Goal: Transaction & Acquisition: Purchase product/service

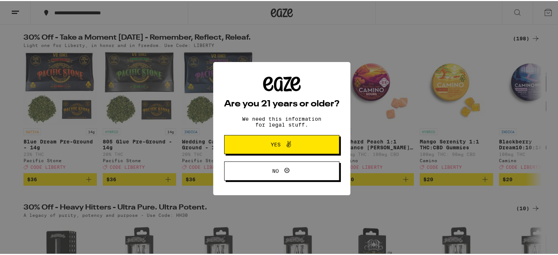
click at [281, 144] on span at bounding box center [287, 144] width 12 height 10
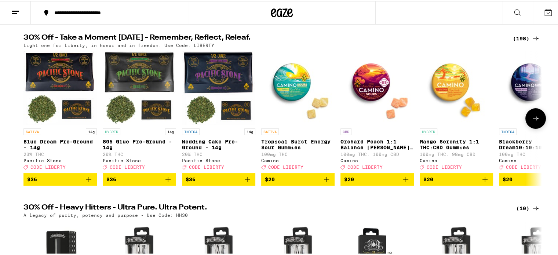
click at [534, 122] on icon at bounding box center [535, 117] width 9 height 9
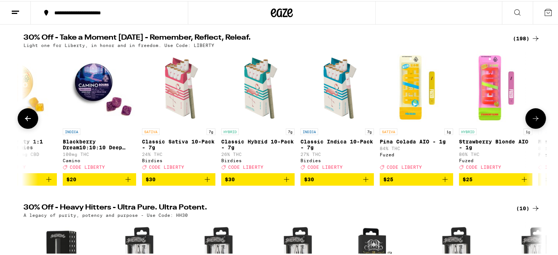
scroll to position [0, 436]
click at [26, 115] on button at bounding box center [28, 117] width 21 height 21
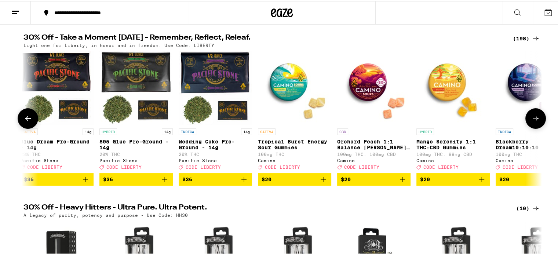
scroll to position [0, 0]
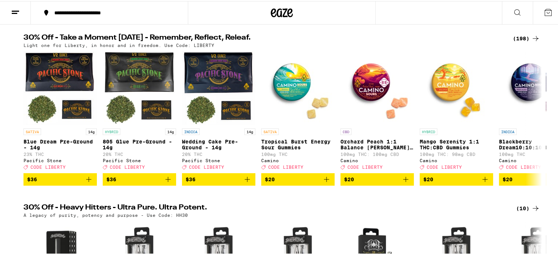
click at [531, 212] on icon at bounding box center [535, 207] width 9 height 9
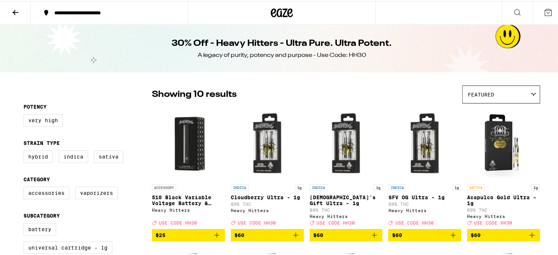
click at [13, 10] on icon at bounding box center [15, 11] width 9 height 9
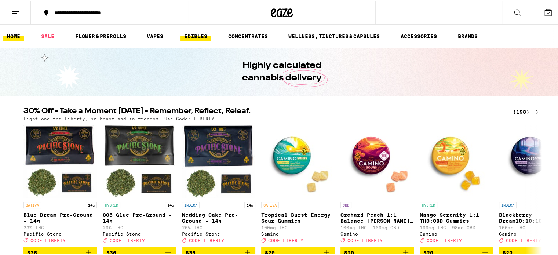
click at [192, 35] on link "EDIBLES" at bounding box center [195, 35] width 30 height 9
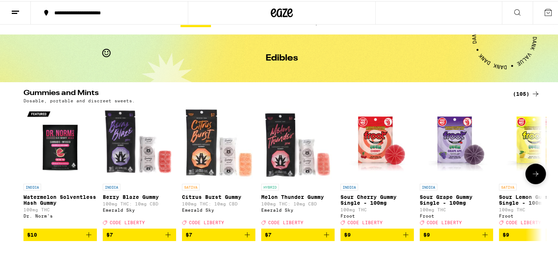
scroll to position [37, 0]
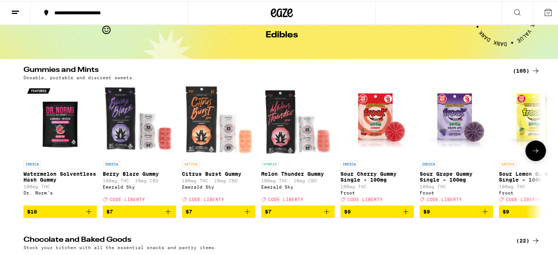
click at [384, 179] on p "Sour Cherry Gummy Single - 100mg" at bounding box center [376, 176] width 73 height 12
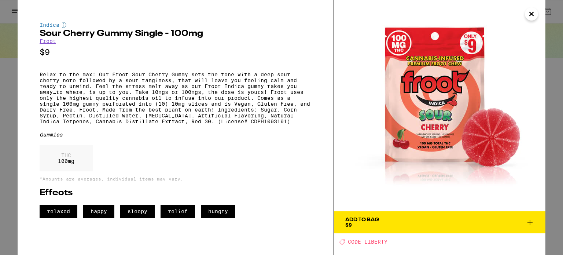
click at [528, 14] on icon "Close" at bounding box center [531, 13] width 9 height 11
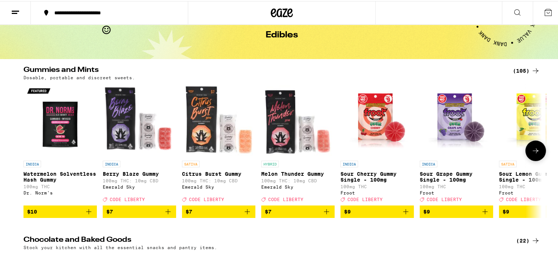
click at [537, 153] on icon at bounding box center [535, 149] width 9 height 9
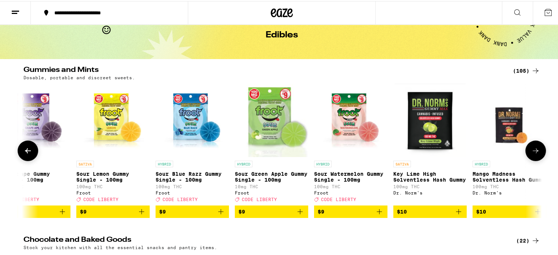
scroll to position [0, 436]
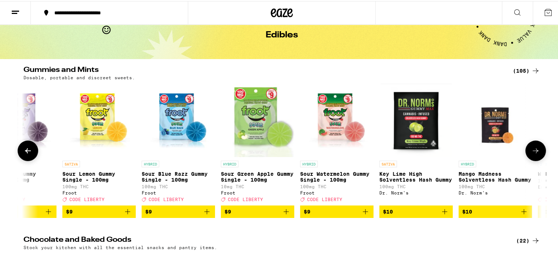
click at [23, 151] on icon at bounding box center [27, 149] width 9 height 9
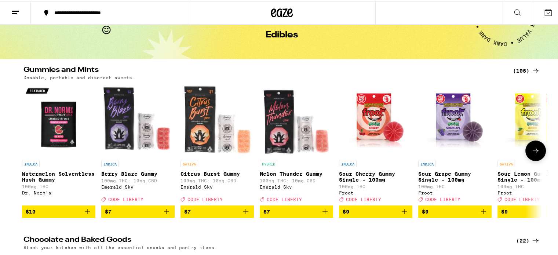
scroll to position [0, 0]
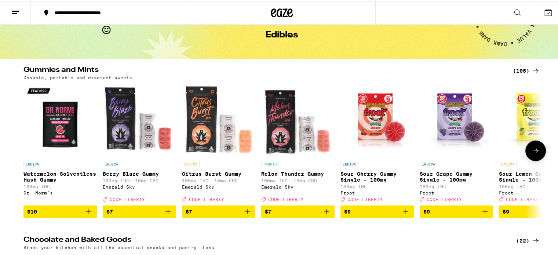
click at [536, 154] on icon at bounding box center [535, 149] width 9 height 9
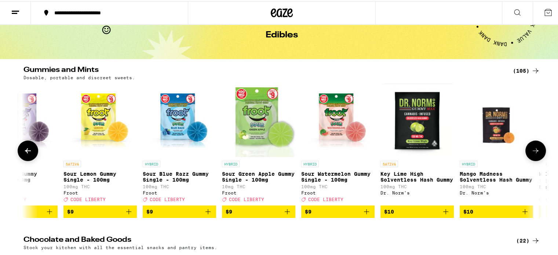
scroll to position [0, 437]
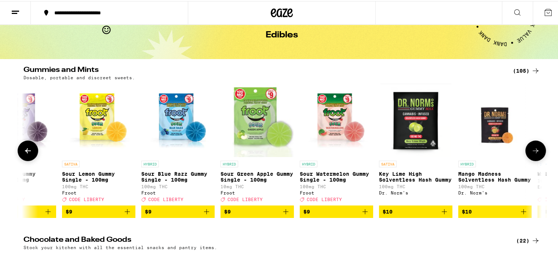
click at [501, 180] on p "Mango Madness Solventless Hash Gummy" at bounding box center [494, 176] width 73 height 12
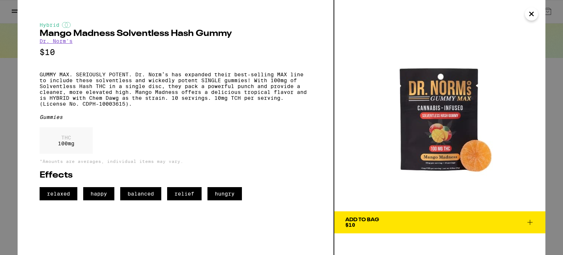
click at [442, 224] on span "Add To Bag $10" at bounding box center [439, 222] width 189 height 10
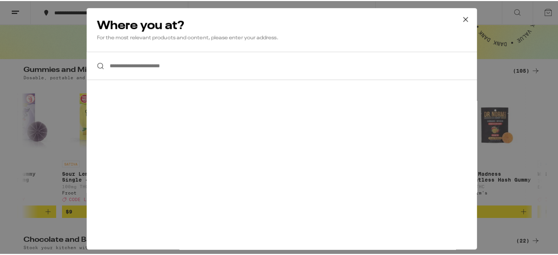
click at [170, 67] on input "**********" at bounding box center [282, 65] width 390 height 28
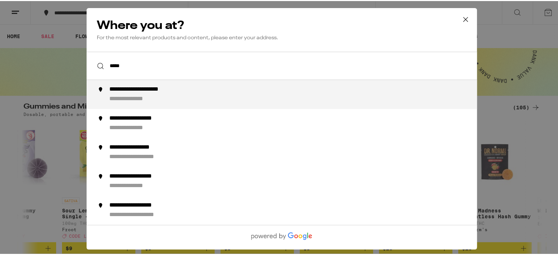
click at [172, 95] on div "**********" at bounding box center [296, 93] width 374 height 17
type input "**********"
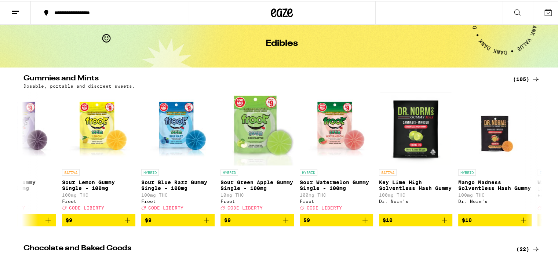
scroll to position [37, 0]
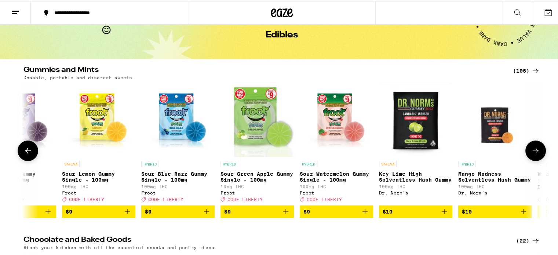
click at [539, 158] on button at bounding box center [535, 149] width 21 height 21
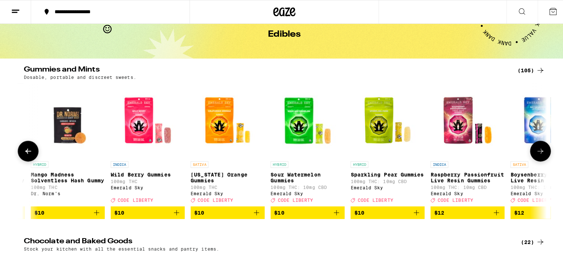
scroll to position [0, 873]
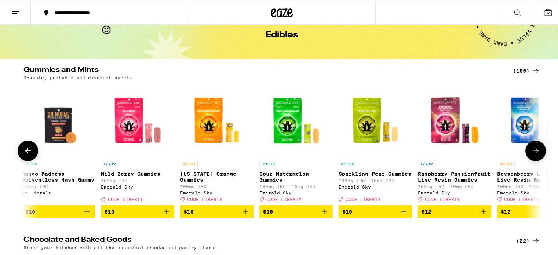
click at [223, 173] on p "[US_STATE] Orange Gummies" at bounding box center [216, 176] width 73 height 12
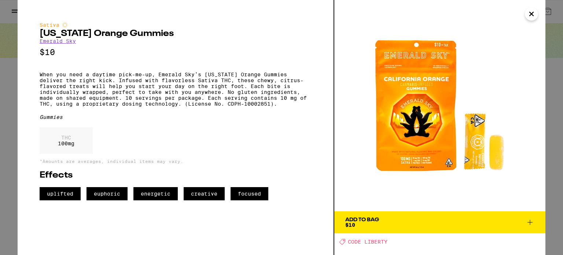
click at [356, 224] on div "Add To Bag $10" at bounding box center [362, 222] width 34 height 10
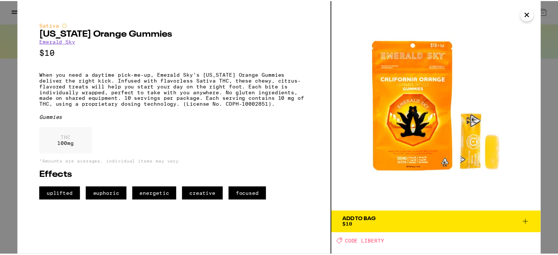
scroll to position [60, 0]
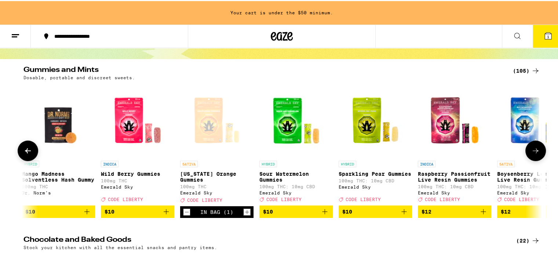
click at [536, 150] on icon at bounding box center [535, 149] width 9 height 9
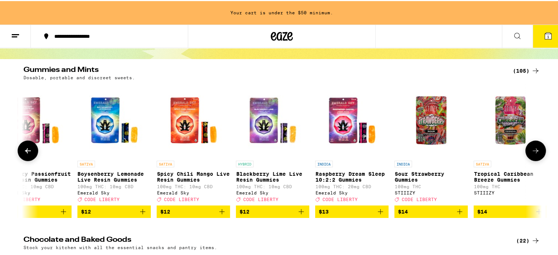
scroll to position [0, 1310]
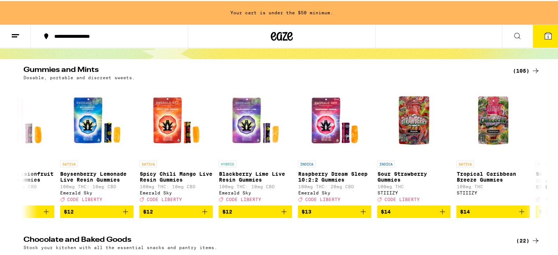
drag, startPoint x: 103, startPoint y: 221, endPoint x: 140, endPoint y: 239, distance: 41.3
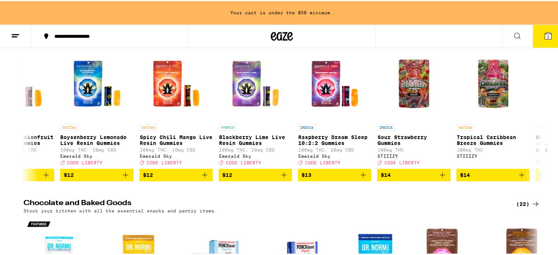
scroll to position [60, 0]
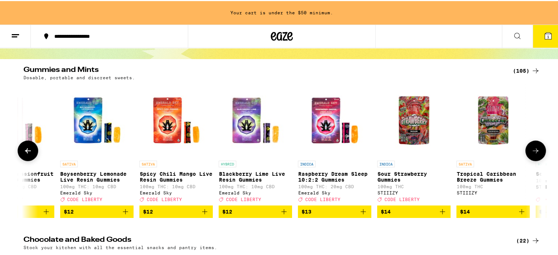
click at [533, 152] on icon at bounding box center [535, 149] width 9 height 9
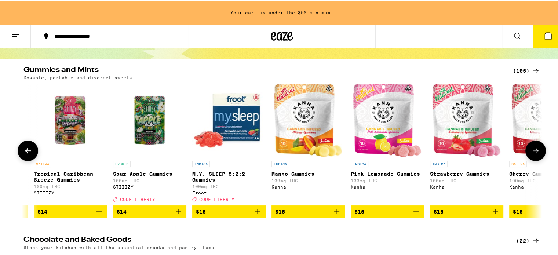
scroll to position [0, 1746]
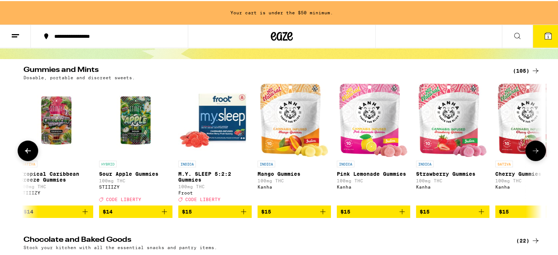
click at [515, 215] on span "$15" at bounding box center [532, 210] width 66 height 9
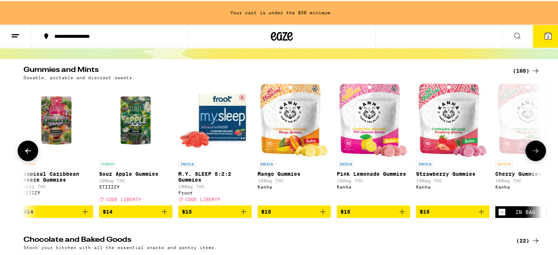
click at [535, 151] on icon at bounding box center [535, 149] width 9 height 9
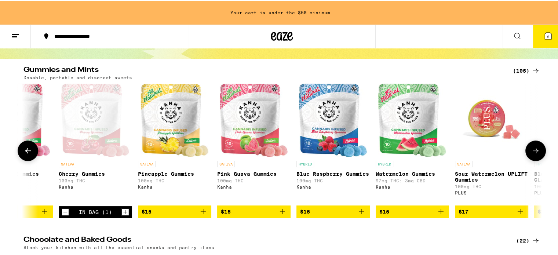
scroll to position [0, 2183]
click at [27, 154] on icon at bounding box center [27, 149] width 9 height 9
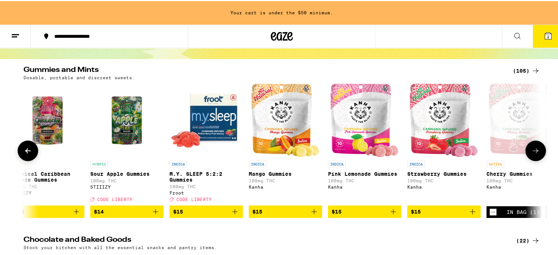
scroll to position [0, 1747]
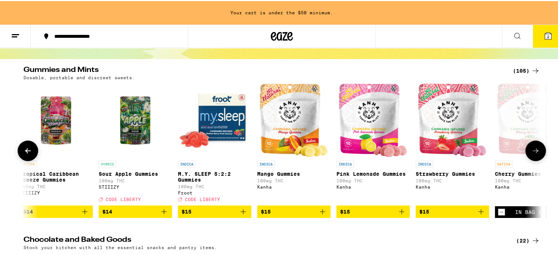
click at [499, 215] on icon "Decrement" at bounding box center [501, 210] width 7 height 9
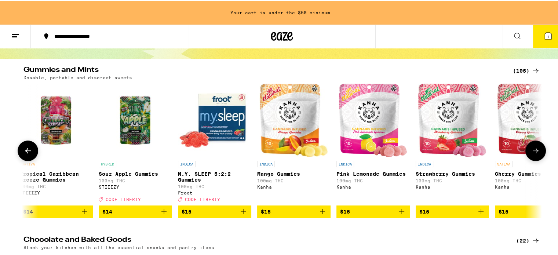
click at [25, 152] on icon at bounding box center [28, 149] width 6 height 5
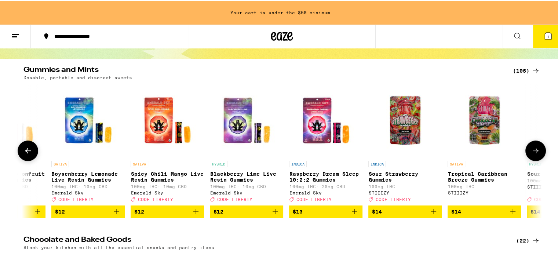
scroll to position [0, 1310]
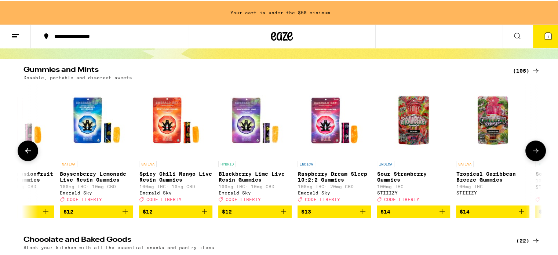
click at [188, 215] on span "$12" at bounding box center [176, 210] width 66 height 9
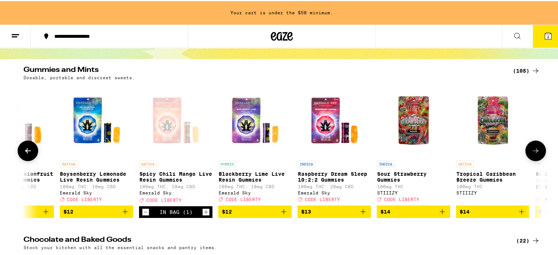
click at [24, 154] on icon at bounding box center [27, 149] width 9 height 9
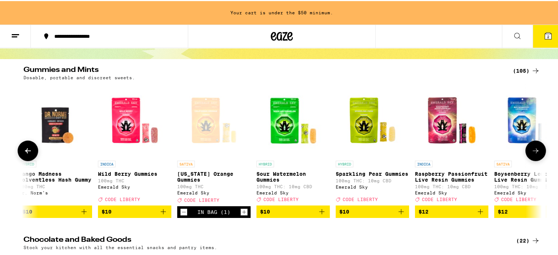
scroll to position [0, 874]
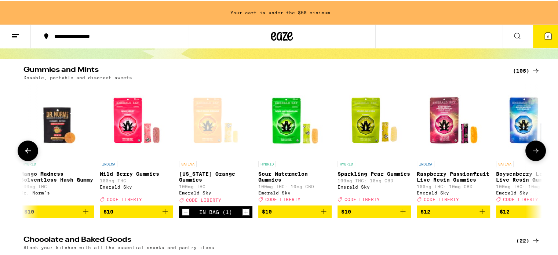
click at [20, 154] on button at bounding box center [28, 149] width 21 height 21
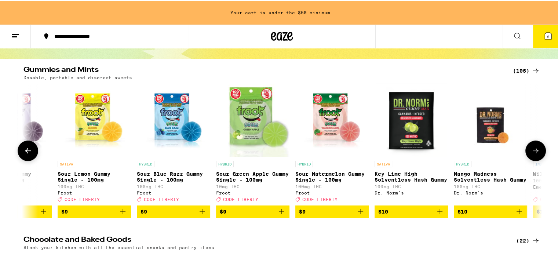
scroll to position [0, 438]
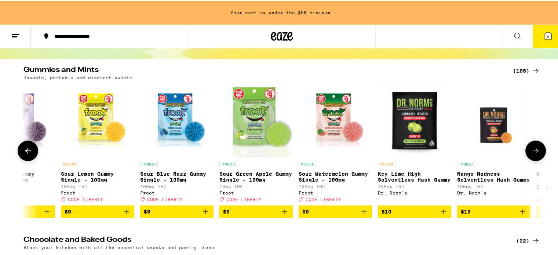
click at [28, 154] on icon at bounding box center [27, 149] width 9 height 9
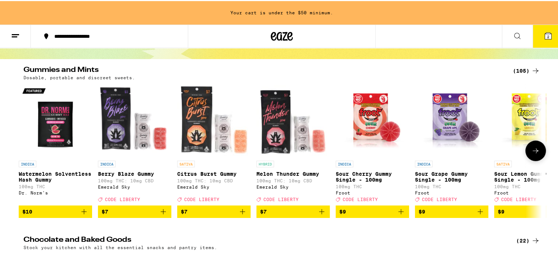
scroll to position [0, 1]
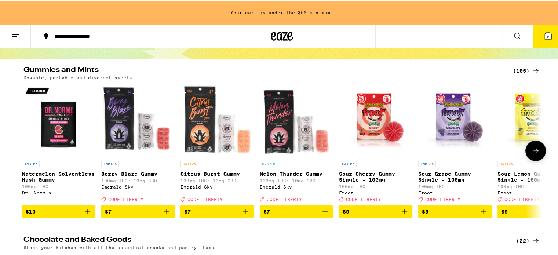
click at [532, 153] on icon at bounding box center [535, 149] width 9 height 9
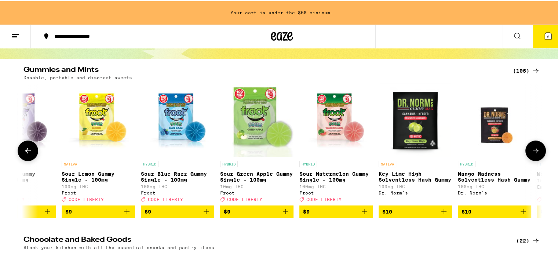
scroll to position [0, 438]
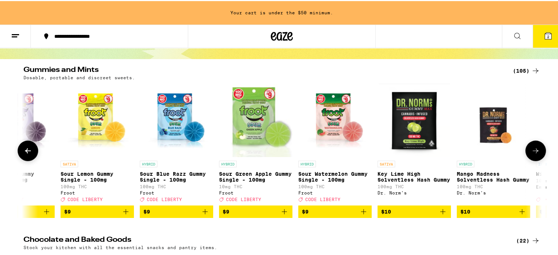
click at [538, 159] on button at bounding box center [535, 149] width 21 height 21
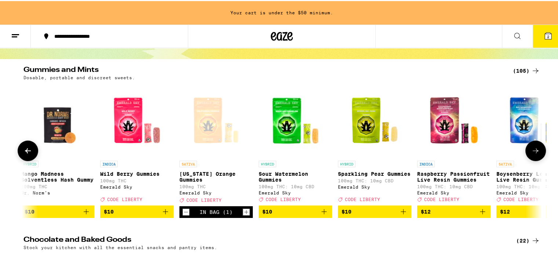
scroll to position [0, 875]
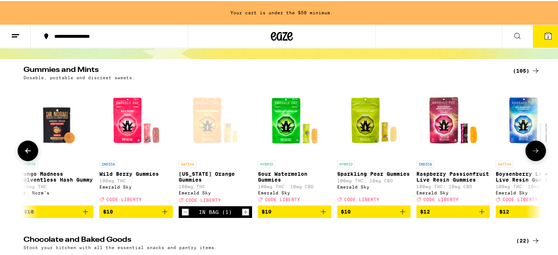
click at [534, 157] on button at bounding box center [535, 149] width 21 height 21
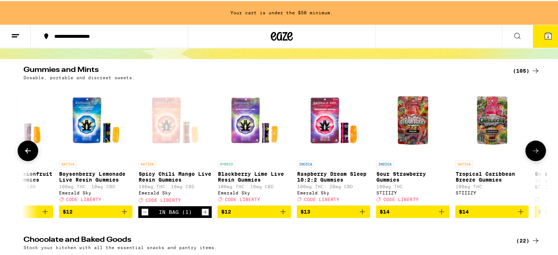
scroll to position [0, 1311]
click at [533, 158] on button at bounding box center [535, 149] width 21 height 21
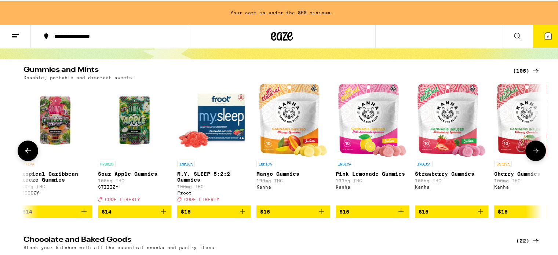
scroll to position [0, 1748]
click at [531, 159] on button at bounding box center [535, 149] width 21 height 21
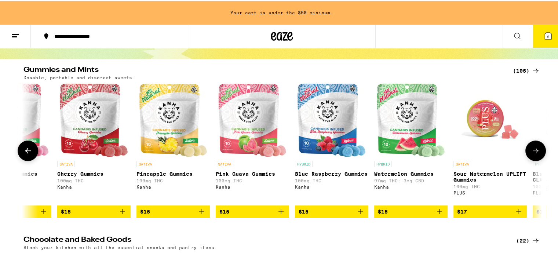
click at [531, 159] on button at bounding box center [535, 149] width 21 height 21
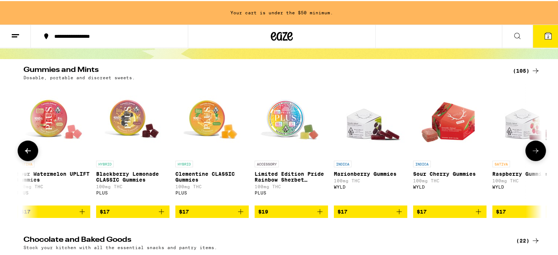
scroll to position [0, 2621]
click at [531, 159] on button at bounding box center [535, 149] width 21 height 21
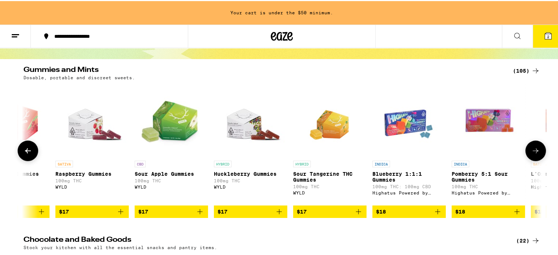
click at [529, 160] on button at bounding box center [535, 149] width 21 height 21
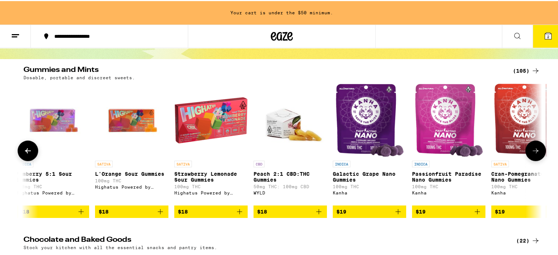
scroll to position [0, 3494]
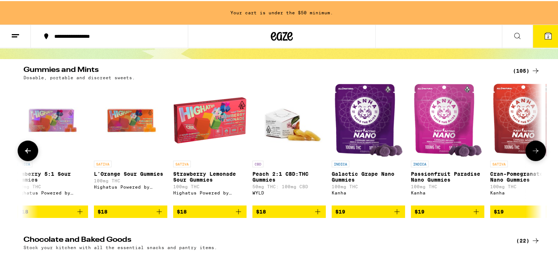
click at [536, 154] on icon at bounding box center [535, 149] width 9 height 9
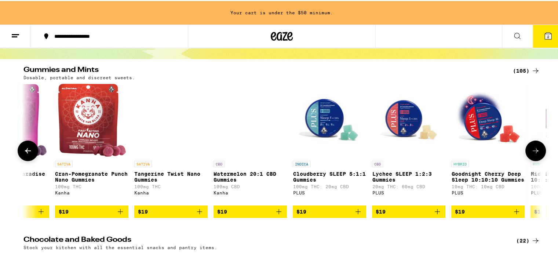
scroll to position [0, 3931]
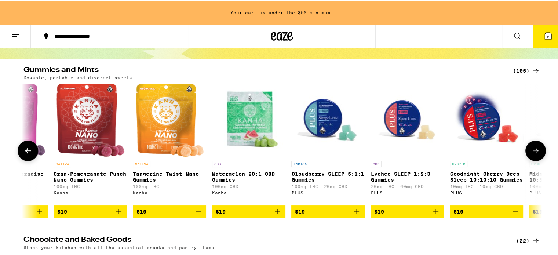
click at [536, 154] on icon at bounding box center [535, 149] width 9 height 9
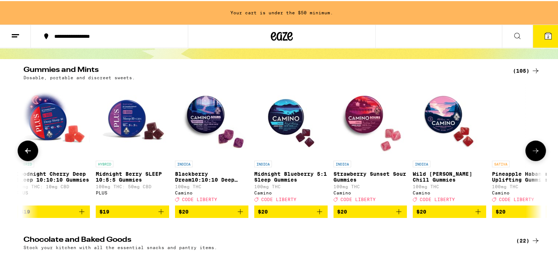
scroll to position [0, 4367]
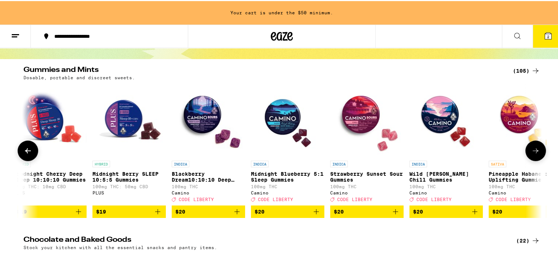
click at [534, 149] on icon at bounding box center [535, 149] width 9 height 9
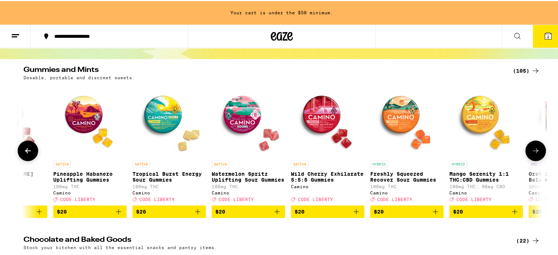
scroll to position [0, 4804]
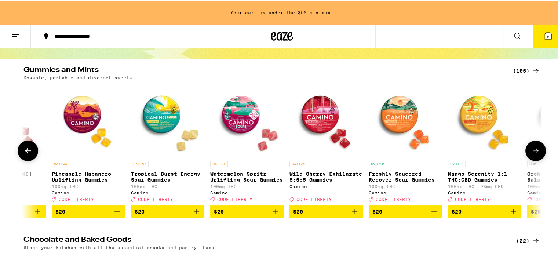
click at [305, 215] on span "$20" at bounding box center [326, 210] width 66 height 9
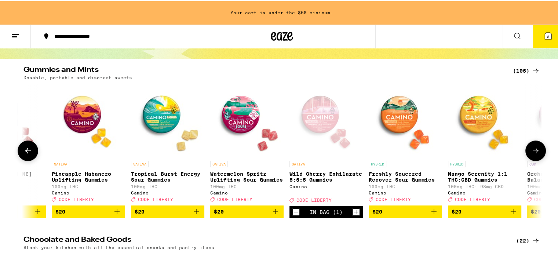
click at [535, 154] on icon at bounding box center [535, 149] width 9 height 9
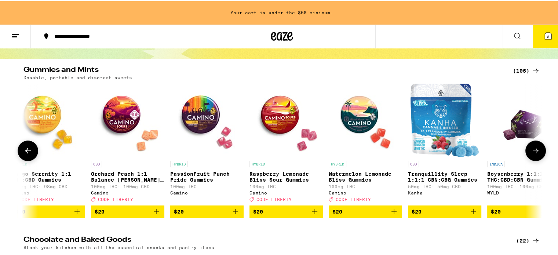
scroll to position [0, 5240]
click at [532, 154] on icon at bounding box center [535, 149] width 9 height 9
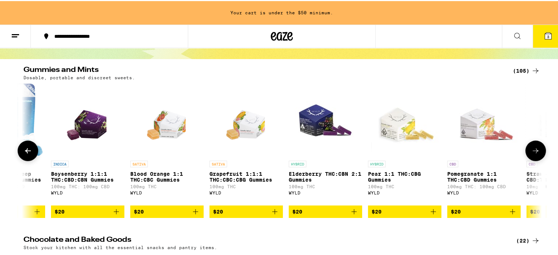
scroll to position [0, 5677]
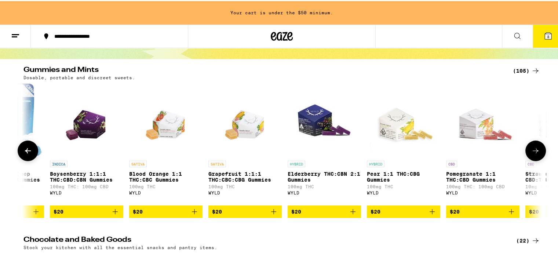
click at [535, 154] on icon at bounding box center [535, 149] width 9 height 9
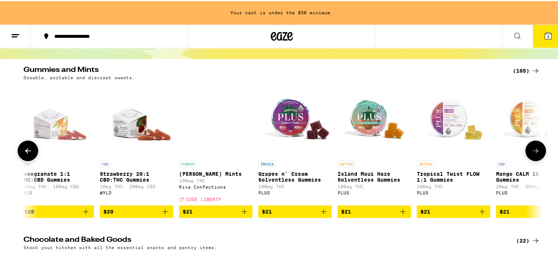
scroll to position [0, 6113]
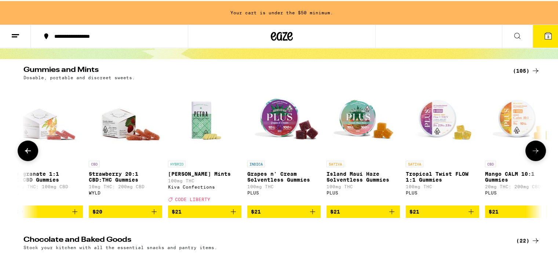
click at [534, 154] on icon at bounding box center [535, 149] width 9 height 9
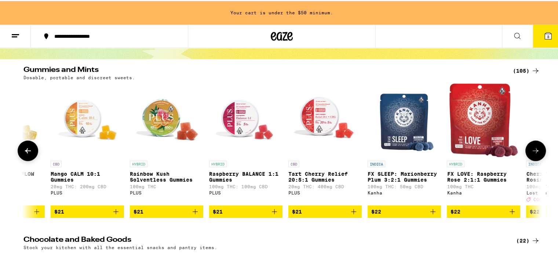
scroll to position [0, 6550]
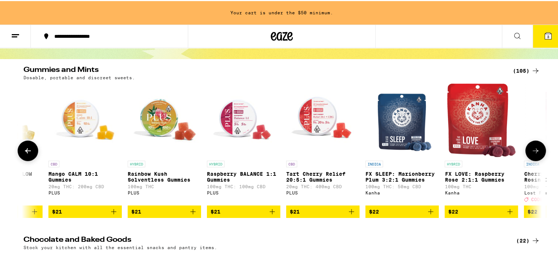
click at [534, 154] on icon at bounding box center [535, 149] width 9 height 9
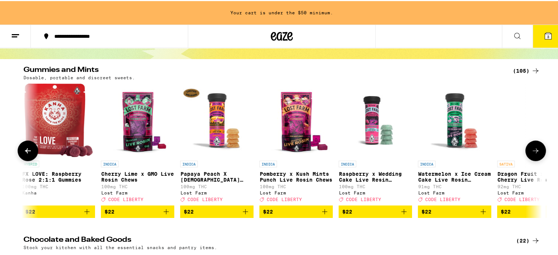
scroll to position [0, 6987]
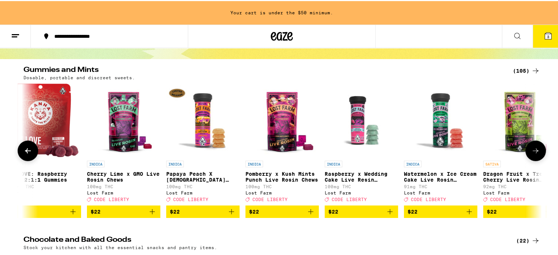
click at [22, 158] on button at bounding box center [28, 149] width 21 height 21
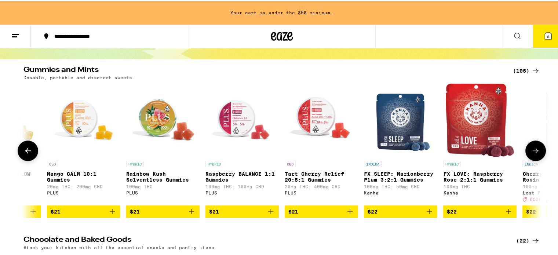
scroll to position [0, 6550]
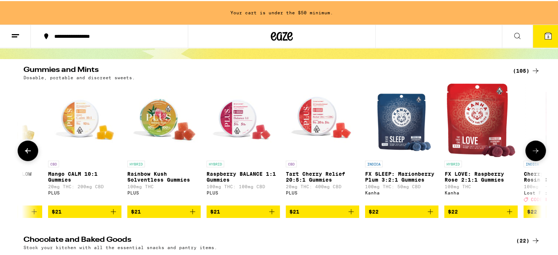
click at [534, 154] on icon at bounding box center [535, 149] width 9 height 9
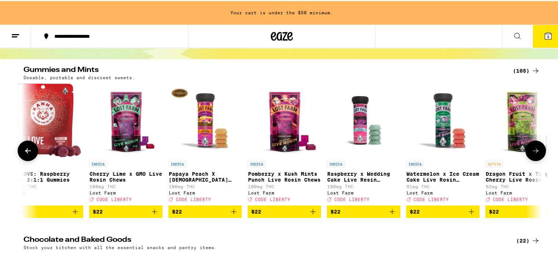
scroll to position [0, 6987]
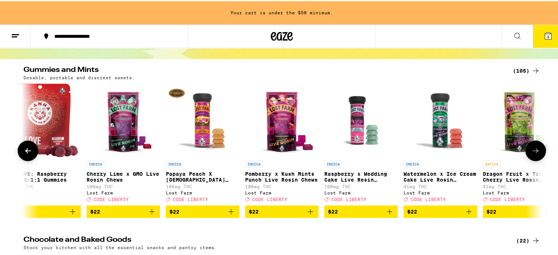
click at [540, 154] on button at bounding box center [535, 149] width 21 height 21
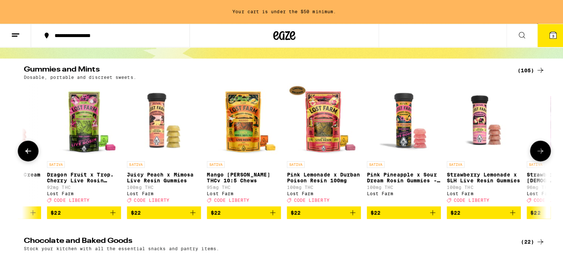
scroll to position [0, 7423]
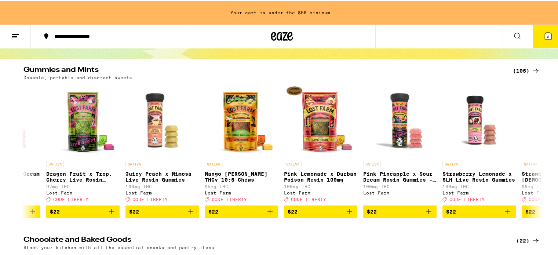
click at [545, 33] on icon at bounding box center [548, 35] width 7 height 7
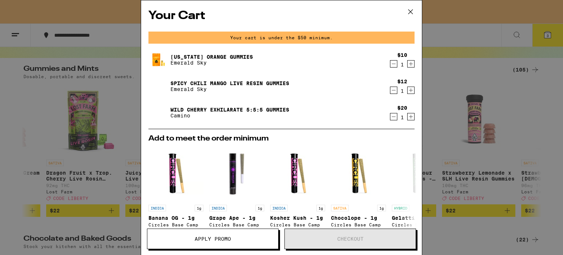
click at [409, 64] on icon "Increment" at bounding box center [411, 64] width 4 height 4
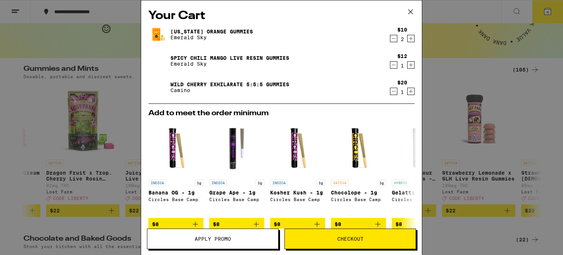
click at [205, 32] on link "[US_STATE] Orange Gummies" at bounding box center [212, 32] width 83 height 6
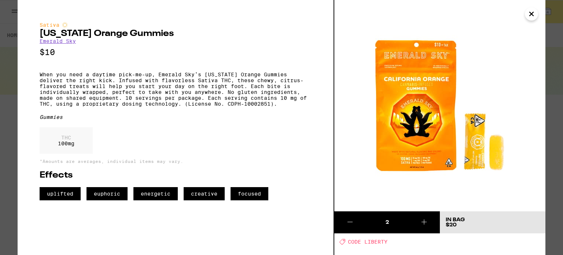
click at [534, 16] on icon "Close" at bounding box center [531, 13] width 9 height 11
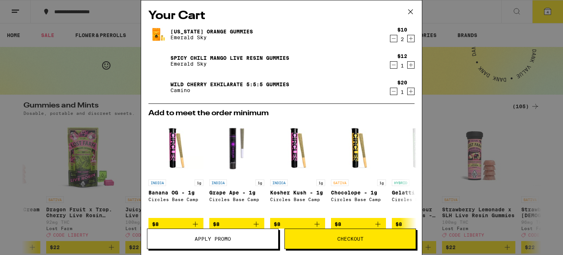
click at [267, 58] on link "Spicy Chili Mango Live Resin Gummies" at bounding box center [230, 58] width 119 height 6
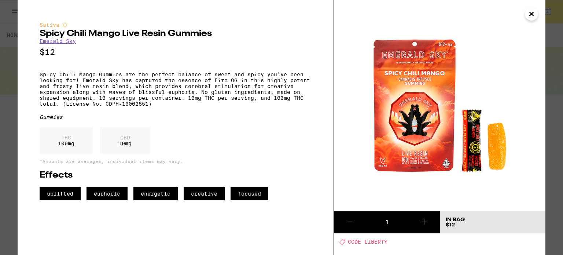
click at [527, 15] on icon "Close" at bounding box center [531, 13] width 9 height 11
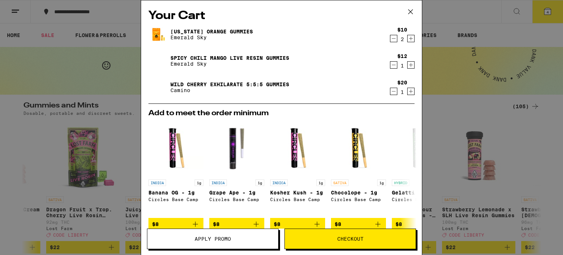
click at [409, 65] on icon "Increment" at bounding box center [411, 65] width 4 height 4
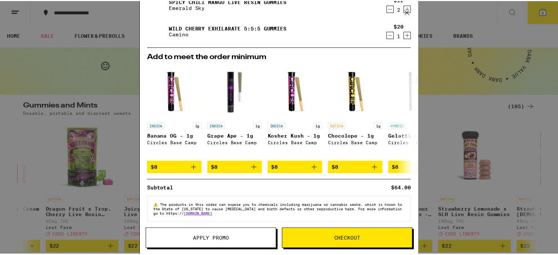
scroll to position [63, 0]
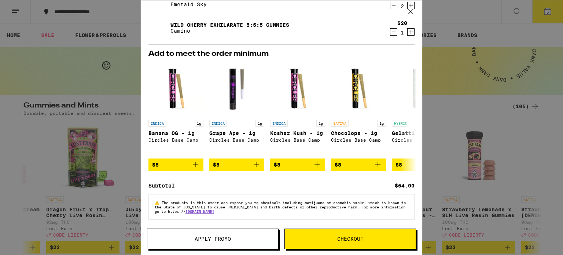
click at [230, 241] on span "Apply Promo" at bounding box center [213, 238] width 36 height 5
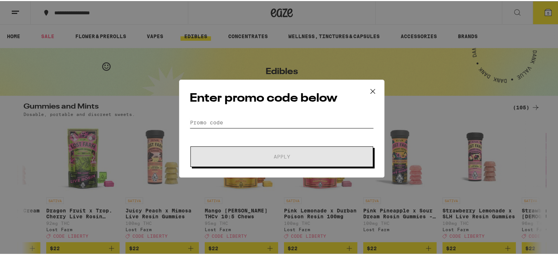
click at [255, 123] on input "Promo Code" at bounding box center [282, 121] width 184 height 11
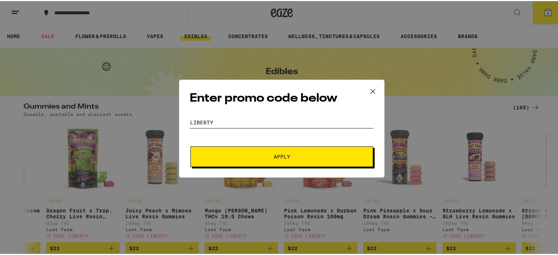
type input "liberty"
click at [280, 155] on span "Apply" at bounding box center [282, 155] width 17 height 5
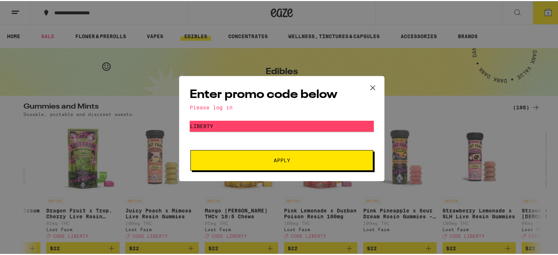
click at [520, 19] on div "Enter promo code below Please log in Promo Code liberty Apply" at bounding box center [281, 127] width 563 height 255
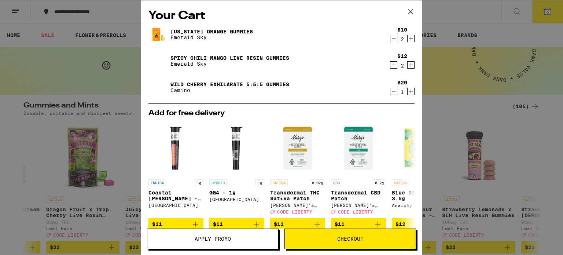
click at [412, 11] on icon at bounding box center [410, 11] width 11 height 11
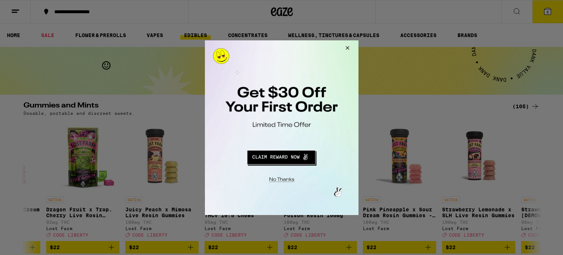
click at [345, 46] on button "Close Modal" at bounding box center [346, 49] width 20 height 18
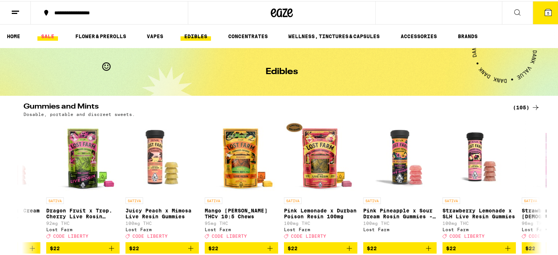
click at [48, 36] on link "SALE" at bounding box center [47, 35] width 21 height 9
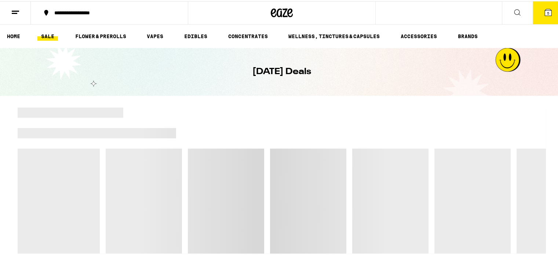
click at [48, 35] on link "SALE" at bounding box center [47, 35] width 21 height 9
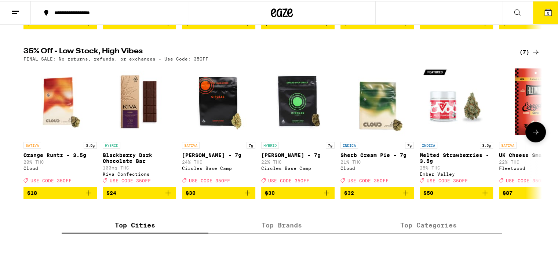
scroll to position [403, 0]
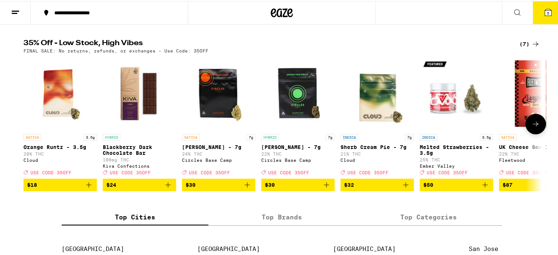
click at [208, 188] on span "$30" at bounding box center [219, 183] width 66 height 9
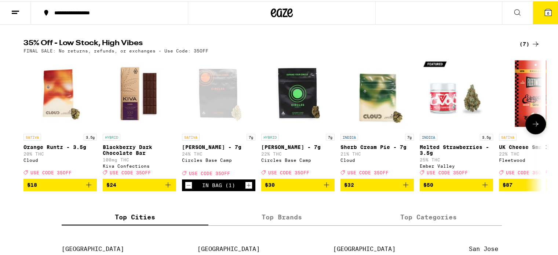
click at [535, 127] on icon at bounding box center [535, 122] width 9 height 9
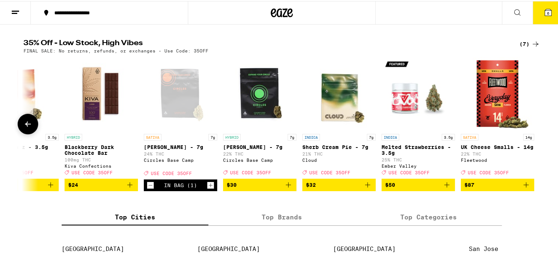
click at [26, 125] on icon at bounding box center [28, 122] width 6 height 5
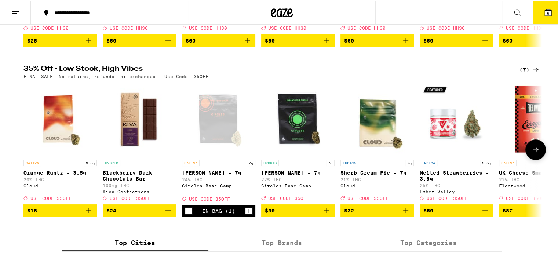
scroll to position [367, 0]
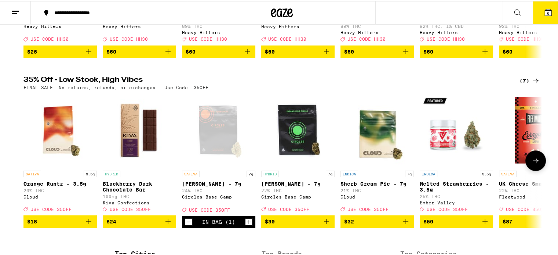
click at [322, 225] on icon "Add to bag" at bounding box center [326, 220] width 9 height 9
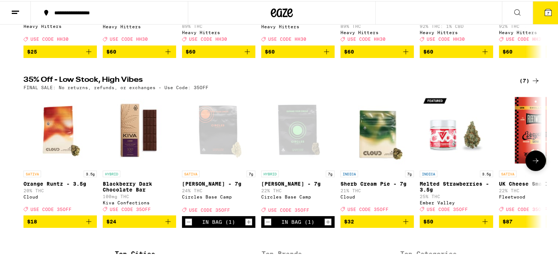
click at [264, 225] on icon "Decrement" at bounding box center [267, 220] width 7 height 9
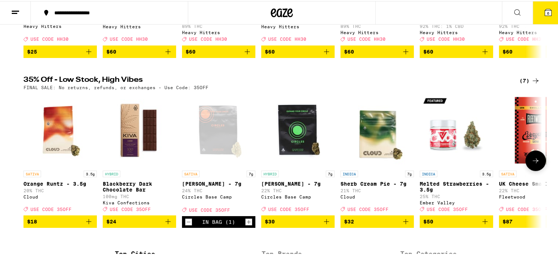
click at [324, 223] on icon "Add to bag" at bounding box center [326, 220] width 5 height 5
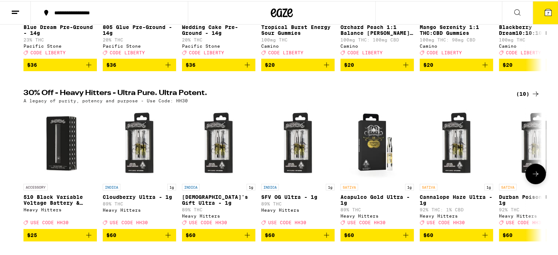
scroll to position [0, 0]
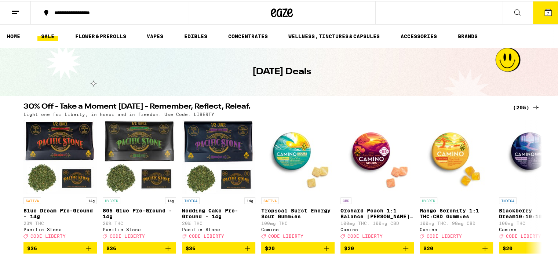
click at [545, 10] on icon at bounding box center [548, 11] width 7 height 7
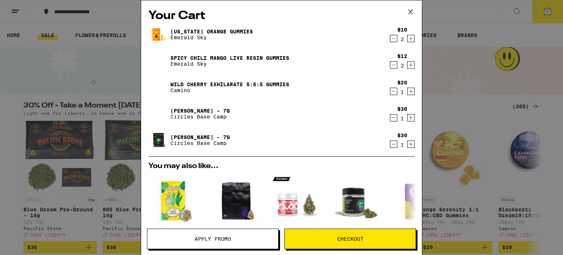
click at [220, 239] on span "Apply Promo" at bounding box center [213, 238] width 36 height 5
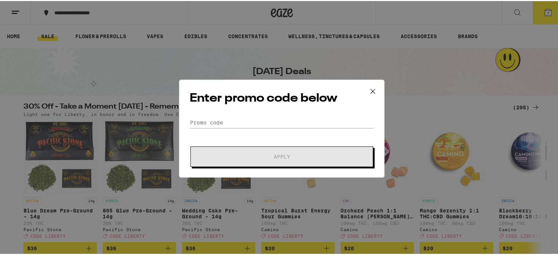
click at [370, 92] on icon at bounding box center [372, 90] width 4 height 4
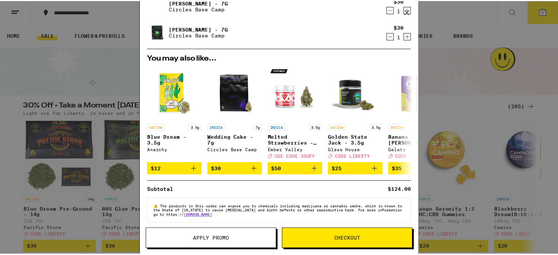
scroll to position [110, 0]
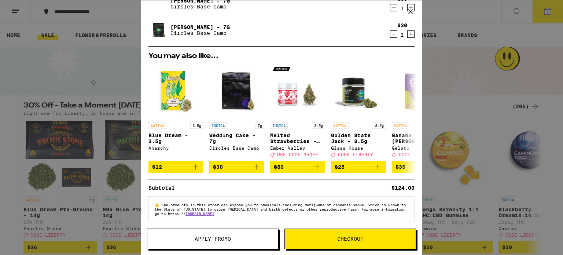
click at [258, 241] on span "Apply Promo" at bounding box center [212, 238] width 131 height 5
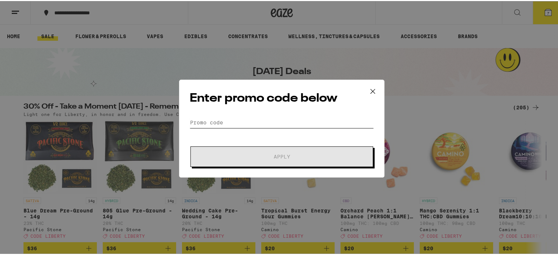
click at [257, 122] on input "Promo Code" at bounding box center [282, 121] width 184 height 11
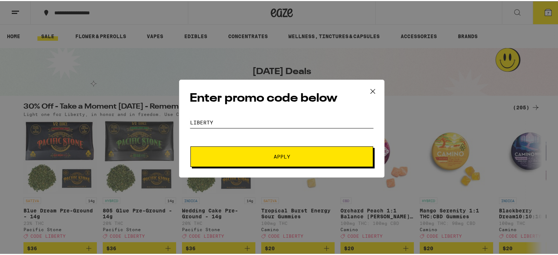
type input "liberty"
click at [267, 157] on span "Apply" at bounding box center [282, 155] width 132 height 5
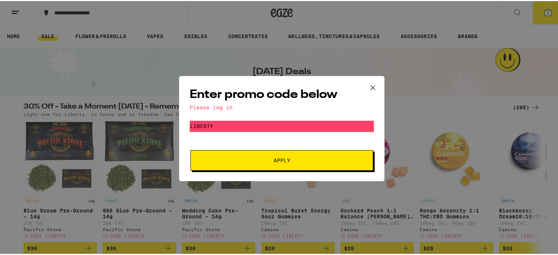
click at [370, 82] on icon at bounding box center [372, 86] width 11 height 11
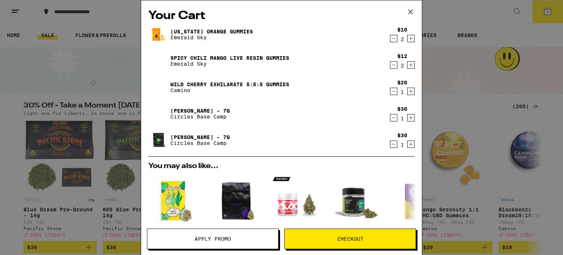
click at [479, 80] on div "Your Cart [US_STATE] Orange Gummies Emerald Sky $10 2 Spicy Chili Mango Live Re…" at bounding box center [281, 127] width 563 height 255
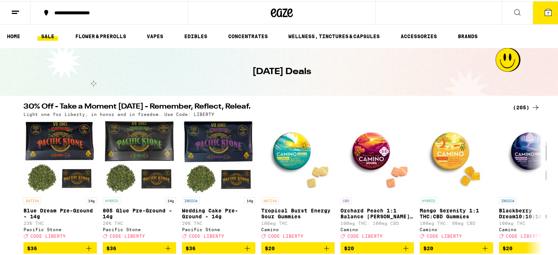
click at [17, 10] on icon at bounding box center [15, 11] width 9 height 9
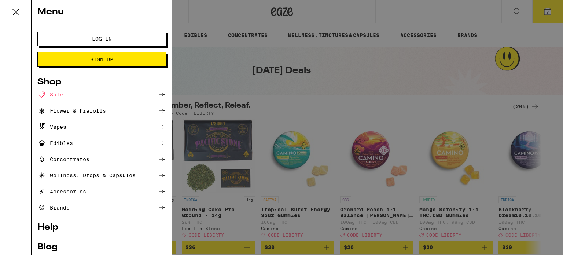
click at [109, 40] on span "Log In" at bounding box center [102, 38] width 20 height 5
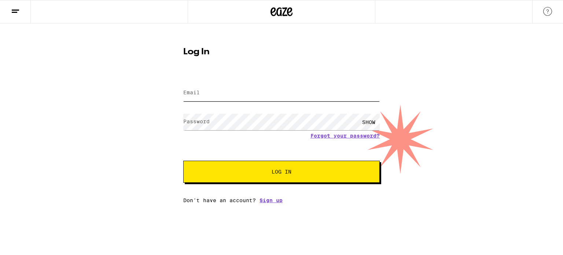
type input "[EMAIL_ADDRESS][DOMAIN_NAME]"
click at [244, 181] on button "Log In" at bounding box center [281, 172] width 197 height 22
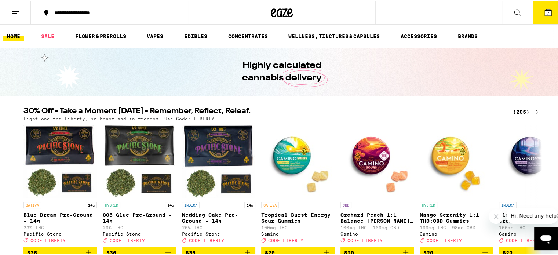
click at [545, 11] on icon at bounding box center [548, 11] width 7 height 7
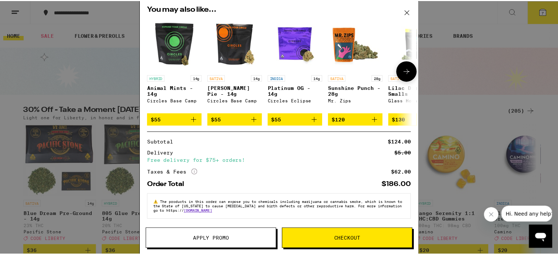
scroll to position [161, 0]
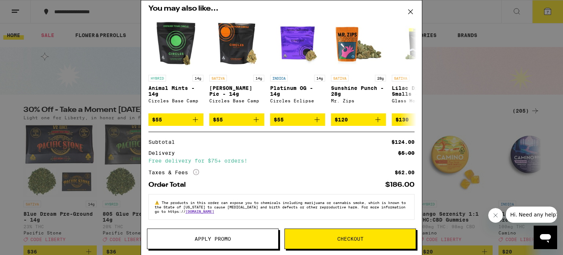
click at [224, 238] on span "Apply Promo" at bounding box center [213, 238] width 36 height 5
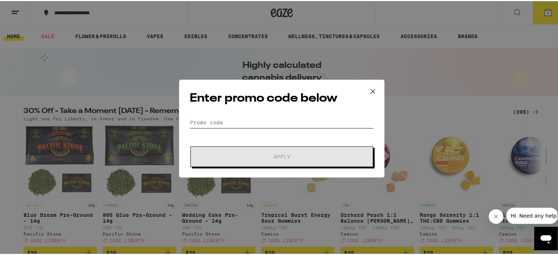
click at [220, 119] on input "Promo Code" at bounding box center [282, 121] width 184 height 11
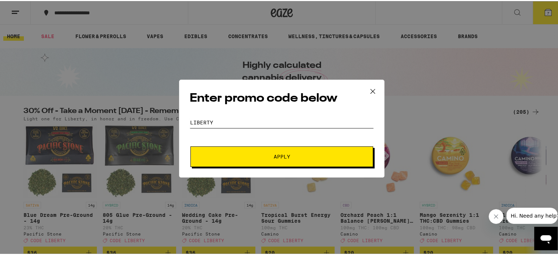
type input "liberty"
click at [283, 154] on span "Apply" at bounding box center [282, 155] width 17 height 5
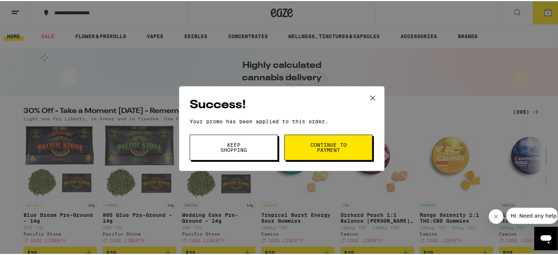
click at [367, 98] on icon at bounding box center [372, 96] width 11 height 11
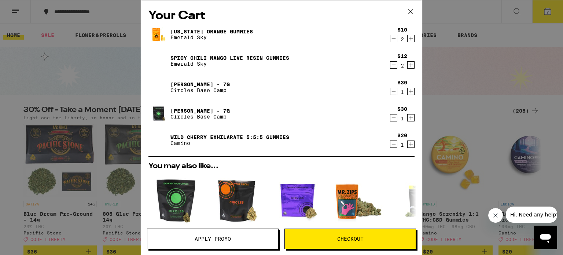
click at [218, 241] on span "Apply Promo" at bounding box center [213, 238] width 36 height 5
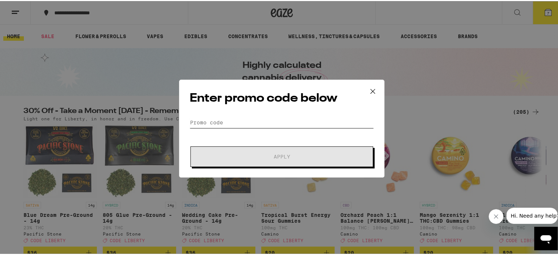
click at [222, 120] on input "Promo Code" at bounding box center [282, 121] width 184 height 11
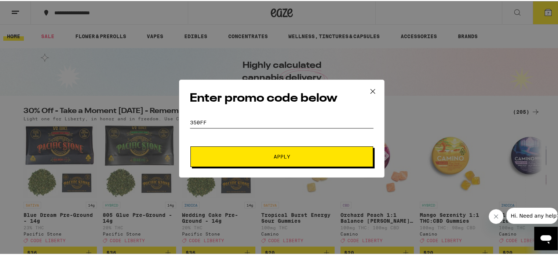
type input "350FF"
click at [241, 159] on button "Apply" at bounding box center [281, 155] width 183 height 21
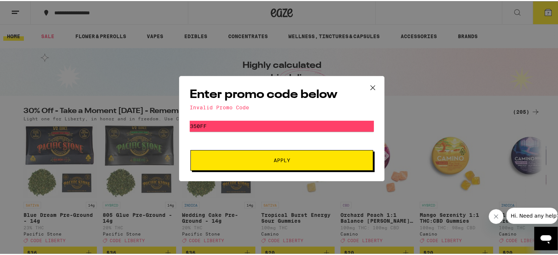
click at [370, 86] on icon at bounding box center [372, 86] width 4 height 4
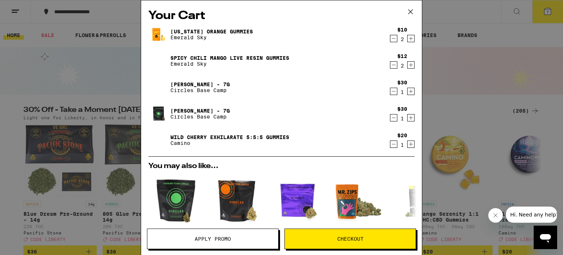
click at [412, 10] on icon at bounding box center [410, 11] width 11 height 11
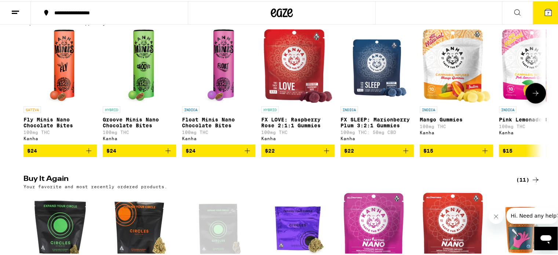
scroll to position [587, 0]
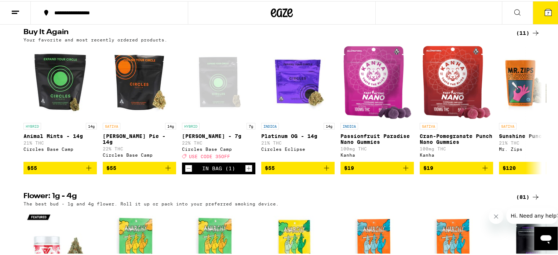
click at [547, 12] on span "7" at bounding box center [548, 12] width 2 height 4
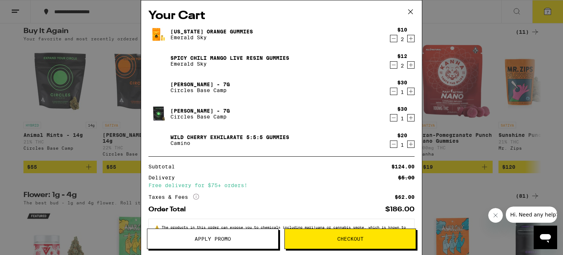
click at [205, 238] on span "Apply Promo" at bounding box center [213, 238] width 36 height 5
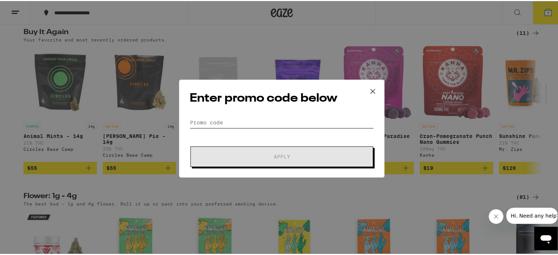
click at [233, 122] on input "Promo Code" at bounding box center [282, 121] width 184 height 11
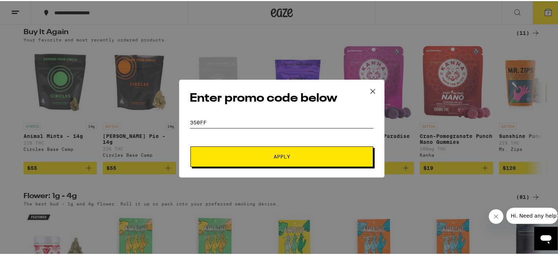
type input "350FF"
click at [264, 154] on span "Apply" at bounding box center [282, 155] width 132 height 5
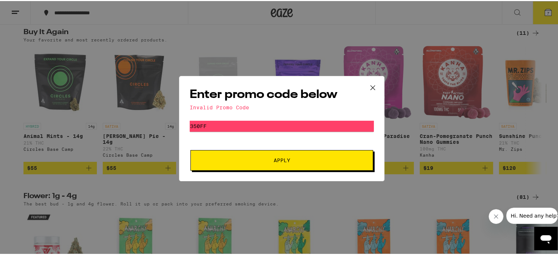
click at [370, 89] on icon at bounding box center [372, 86] width 11 height 11
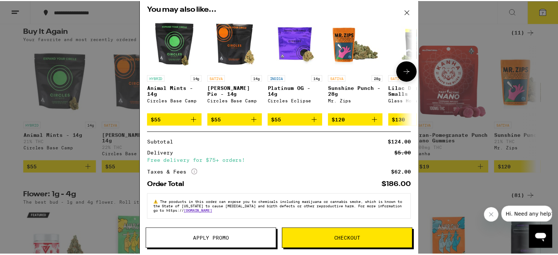
scroll to position [161, 0]
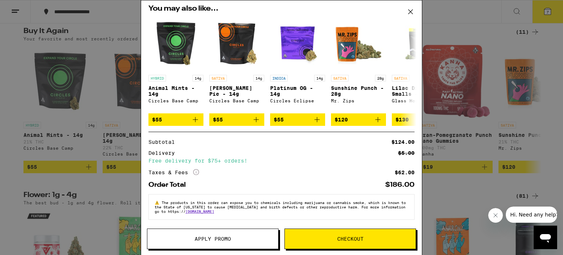
click at [252, 237] on span "Apply Promo" at bounding box center [212, 238] width 131 height 5
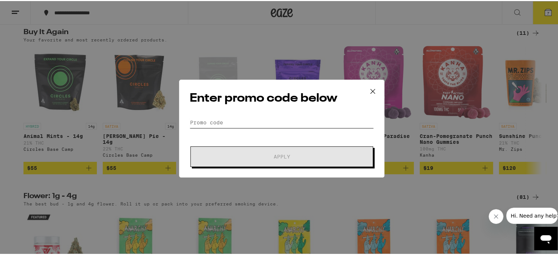
click at [261, 121] on input "Promo Code" at bounding box center [282, 121] width 184 height 11
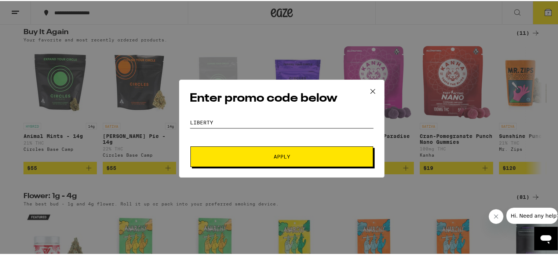
type input "liberty"
click at [290, 161] on button "Apply" at bounding box center [281, 155] width 183 height 21
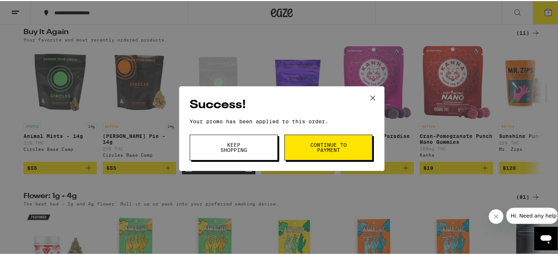
click at [371, 97] on icon at bounding box center [372, 96] width 11 height 11
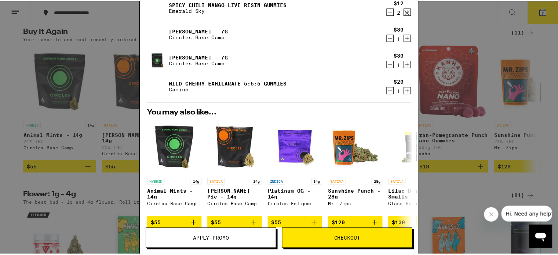
scroll to position [9, 0]
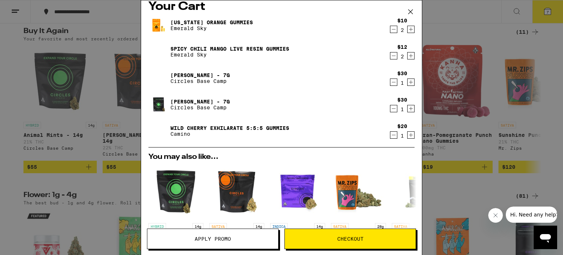
click at [410, 11] on icon at bounding box center [411, 12] width 4 height 4
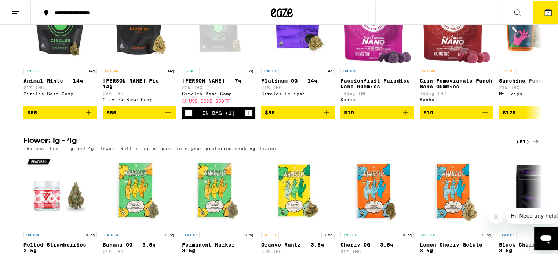
scroll to position [623, 0]
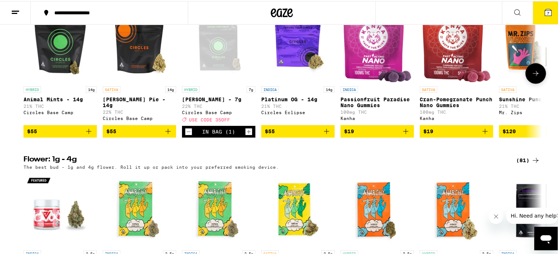
click at [218, 121] on span "USE CODE 35OFF" at bounding box center [209, 118] width 41 height 5
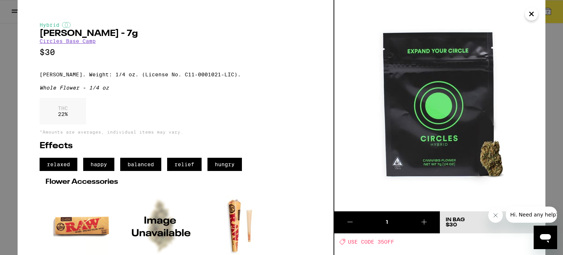
click at [531, 17] on icon "Close" at bounding box center [531, 13] width 9 height 11
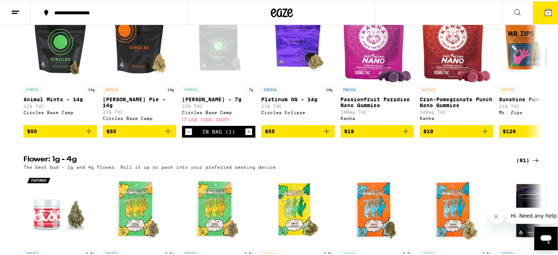
click at [545, 11] on icon at bounding box center [548, 11] width 7 height 7
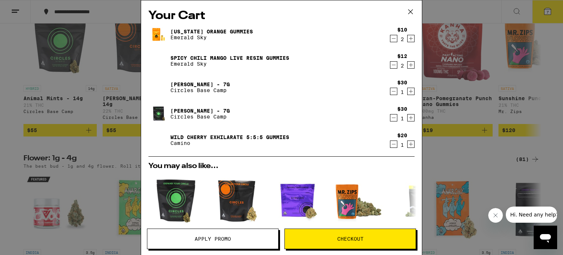
click at [224, 239] on span "Apply Promo" at bounding box center [213, 238] width 36 height 5
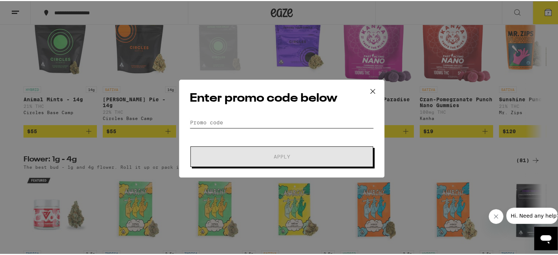
click at [260, 121] on input "Promo Code" at bounding box center [282, 121] width 184 height 11
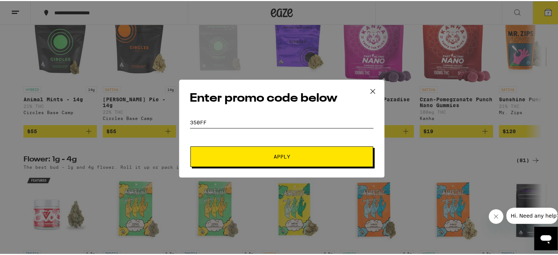
type input "350FF"
click at [255, 158] on button "Apply" at bounding box center [281, 155] width 183 height 21
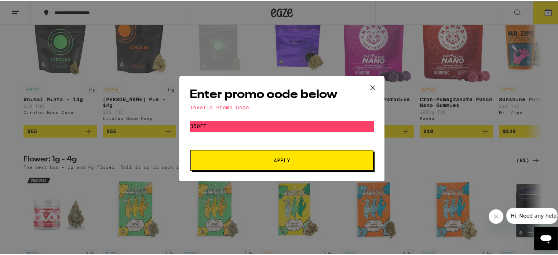
click at [367, 85] on icon at bounding box center [372, 86] width 11 height 11
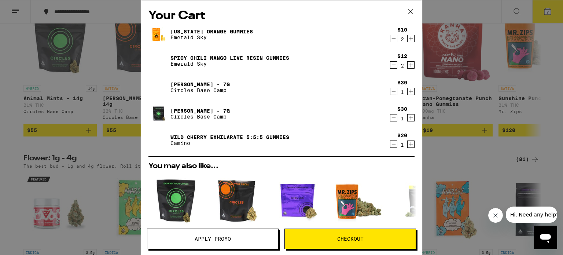
drag, startPoint x: 413, startPoint y: 10, endPoint x: 389, endPoint y: 98, distance: 91.0
click at [389, 98] on div "Your Cart [US_STATE] Orange Gummies Emerald Sky $10 2 Spicy Chili Mango Live Re…" at bounding box center [282, 127] width 282 height 255
click at [537, 212] on span "Hi. Need any help?" at bounding box center [534, 215] width 48 height 6
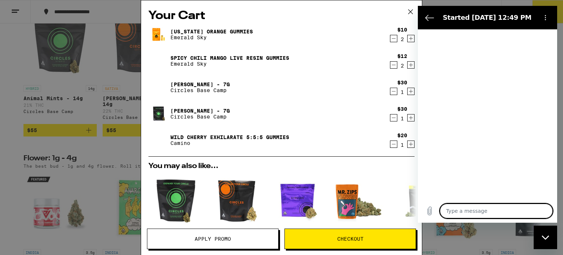
type textarea "x"
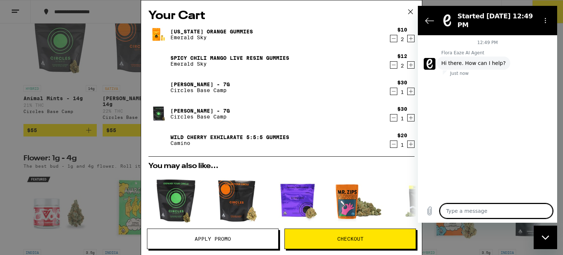
click at [469, 212] on textarea at bounding box center [496, 211] width 113 height 15
type textarea "p"
type textarea "x"
type textarea "pr"
type textarea "x"
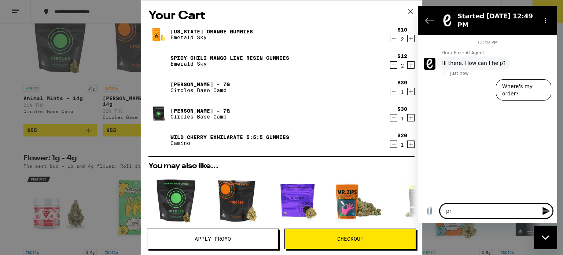
type textarea "pro"
type textarea "x"
type textarea "prom"
type textarea "x"
type textarea "promo"
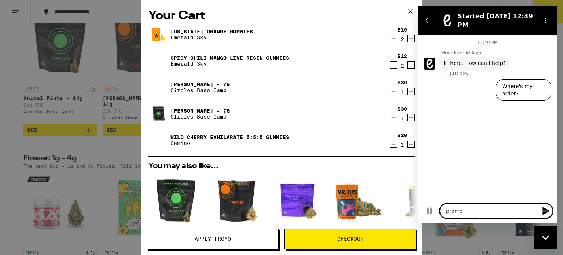
type textarea "x"
type textarea "promo"
type textarea "x"
type textarea "promo c"
type textarea "x"
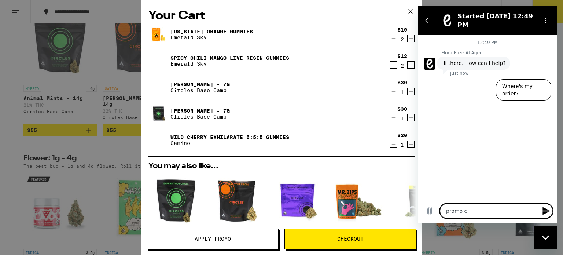
type textarea "promo co"
type textarea "x"
type textarea "promo cod"
type textarea "x"
type textarea "promo code"
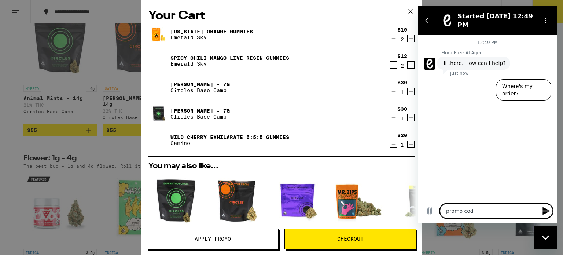
type textarea "x"
type textarea "promo code"
type textarea "x"
type textarea "promo code 3"
type textarea "x"
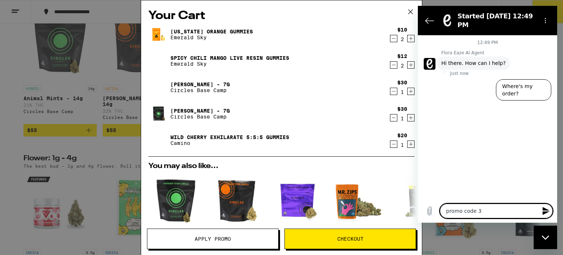
type textarea "promo code 35"
type textarea "x"
type textarea "promo code 350"
type textarea "x"
type textarea "promo code 350f"
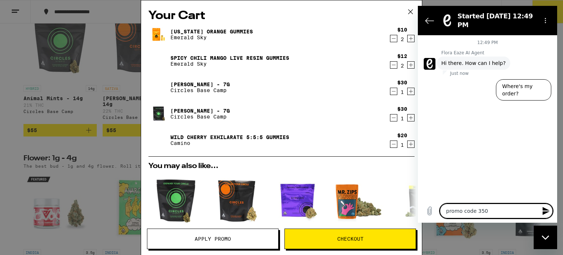
type textarea "x"
type textarea "promo code 350ff"
type textarea "x"
type textarea "promo code 350ff"
type textarea "x"
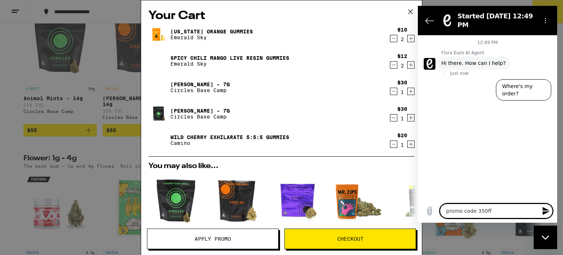
type textarea "promo code 350ff d"
type textarea "x"
type textarea "promo code 350ff do"
type textarea "x"
type textarea "promo code 350ff doe"
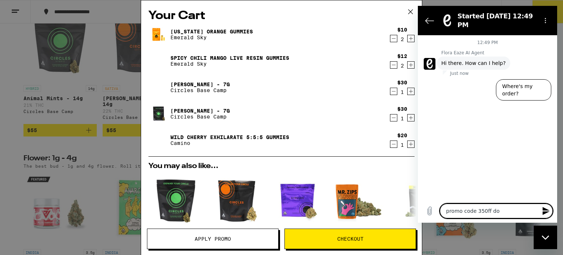
type textarea "x"
type textarea "promo code 350ff does"
type textarea "x"
type textarea "promo code 350ff does"
type textarea "x"
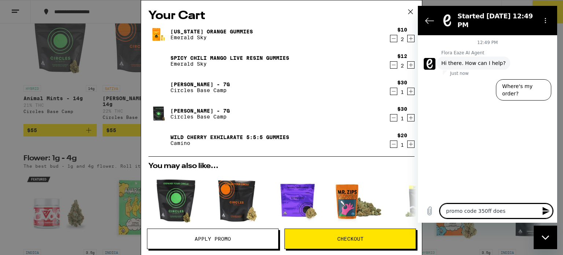
type textarea "promo code 350ff does n"
type textarea "x"
type textarea "promo code 350ff does no"
type textarea "x"
type textarea "promo code 350ff does not"
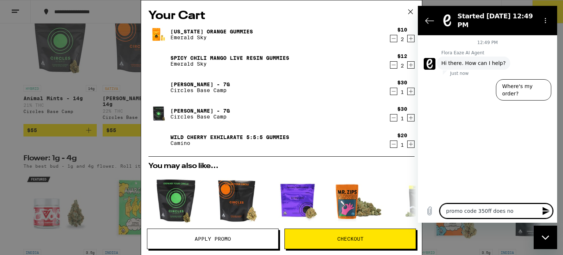
type textarea "x"
type textarea "promo code 350ff does not"
type textarea "x"
type textarea "promo code 350ff does not w"
type textarea "x"
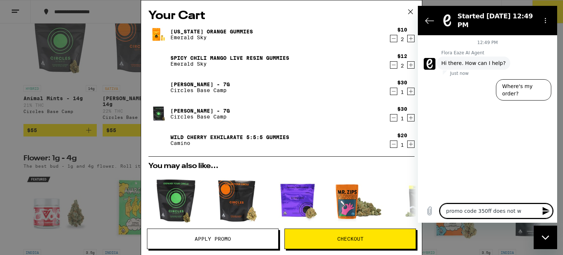
type textarea "promo code 350ff does not wo"
type textarea "x"
type textarea "promo code 350ff does not wor"
type textarea "x"
type textarea "promo code 350ff does not work"
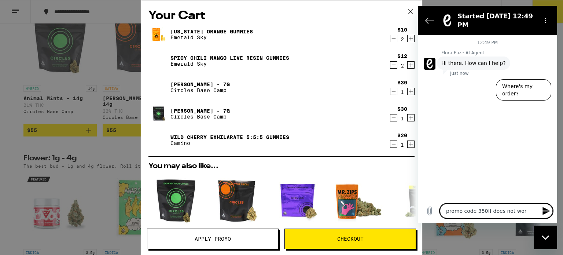
type textarea "x"
type textarea "promo code 350ff does not work,"
type textarea "x"
type textarea "promo code 350ff does not work,"
type textarea "x"
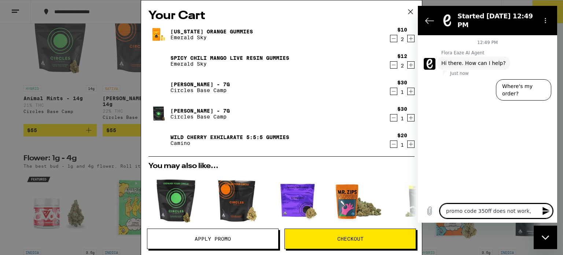
type textarea "promo code 350ff does not work, o"
type textarea "x"
type textarea "promo code 350ff does not work, ot"
type textarea "x"
type textarea "promo code 350ff does not work, oth"
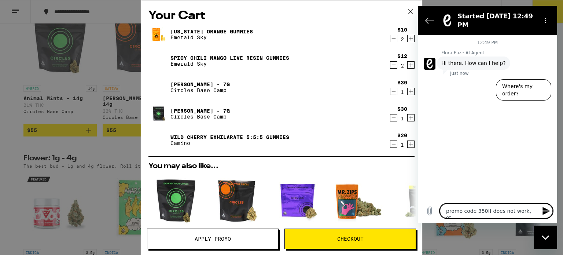
type textarea "x"
type textarea "promo code 350ff does not work, othe"
type textarea "x"
type textarea "promo code 350ff does not work, other"
type textarea "x"
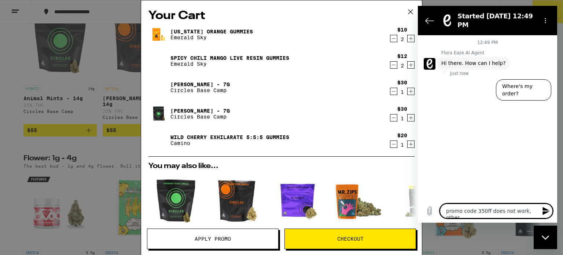
type textarea "promo code 350ff does not work, other"
type textarea "x"
type textarea "promo code 350ff does not work, other p"
type textarea "x"
type textarea "promo code 350ff does not work, other pr"
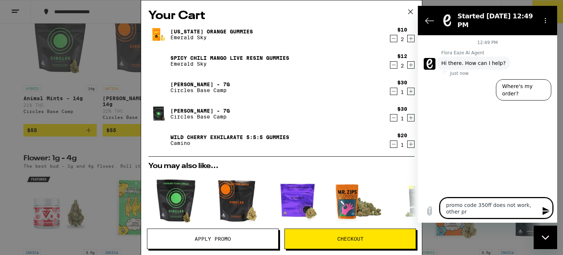
type textarea "x"
type textarea "promo code 350ff does not work, other pro"
type textarea "x"
type textarea "promo code 350ff does not work, other prom"
type textarea "x"
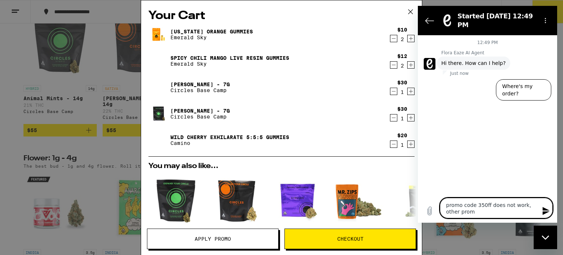
type textarea "promo code 350ff does not work, other promo"
type textarea "x"
type textarea "promo code 350ff does not work, other promo"
type textarea "x"
type textarea "promo code 350ff does not work, other promo c"
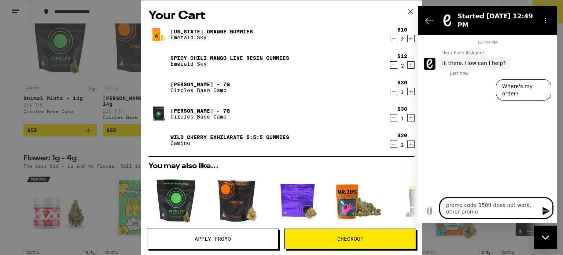
type textarea "x"
type textarea "promo code 350ff does not work, other promo co"
type textarea "x"
type textarea "promo code 350ff does not work, other promo cod"
type textarea "x"
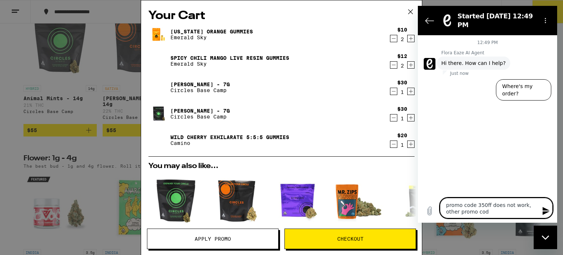
type textarea "promo code 350ff does not work, other promo code"
type textarea "x"
type textarea "promo code 350ff does not work, other promo code"
type textarea "x"
type textarea "promo code 350ff does not work, other promo code i"
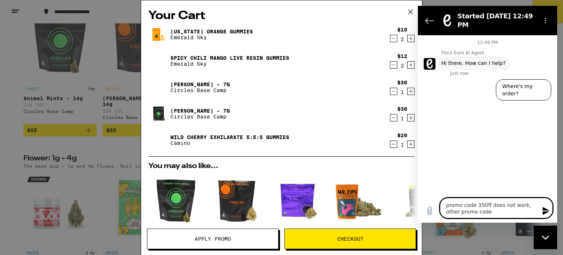
type textarea "x"
type textarea "promo code 350ff does not work, other promo code is"
type textarea "x"
type textarea "promo code 350ff does not work, other promo code is"
type textarea "x"
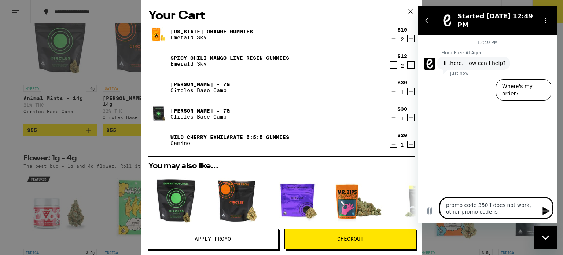
type textarea "promo code 350ff does not work, other promo code is n"
type textarea "x"
type textarea "promo code 350ff does not work, other promo code is"
type textarea "x"
type textarea "promo code 350ff does not work, other promo code is"
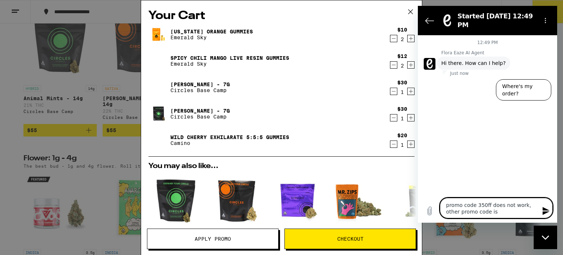
type textarea "x"
type textarea "promo code 350ff does not work, other promo code i"
type textarea "x"
type textarea "promo code 350ff does not work, other promo code"
type textarea "x"
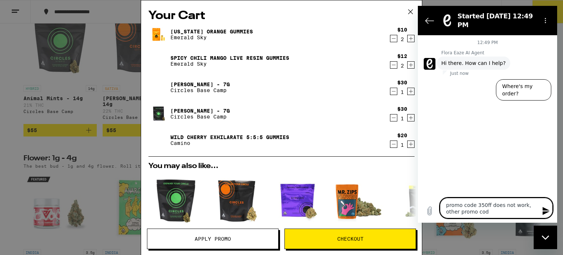
type textarea "promo code 350ff does not work, other promo co"
type textarea "x"
type textarea "promo code 350ff does not work, other promo c"
type textarea "x"
type textarea "promo code 350ff does not work, other promo"
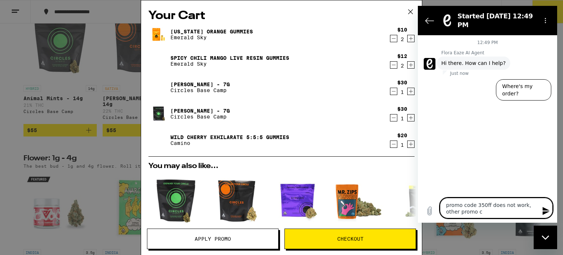
type textarea "x"
type textarea "promo code 350ff does not work, other promo"
type textarea "x"
type textarea "promo code 350ff does not work, other prom"
type textarea "x"
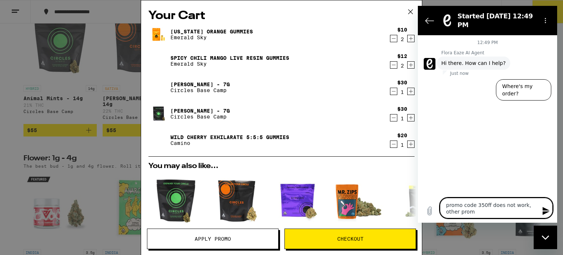
type textarea "promo code 350ff does not work, other pro"
type textarea "x"
type textarea "promo code 350ff does not work, other pr"
type textarea "x"
type textarea "promo code 350ff does not work, other p"
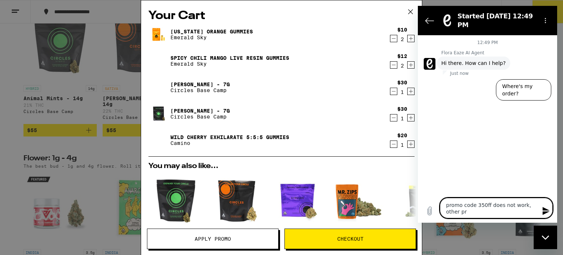
type textarea "x"
type textarea "promo code 350ff does not work, other"
type textarea "x"
type textarea "promo code 350ff does not work, other"
type textarea "x"
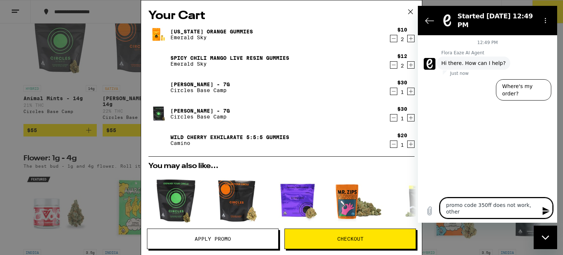
type textarea "promo code 350ff does not work, othe"
type textarea "x"
type textarea "promo code 350ff does not work, oth"
type textarea "x"
type textarea "promo code 350ff does not work, ot"
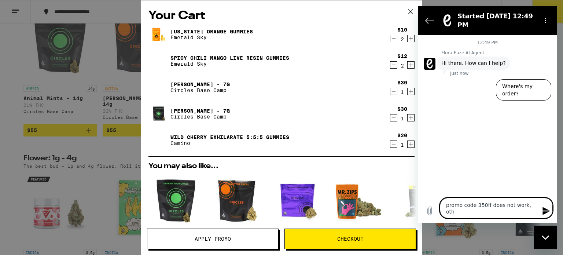
type textarea "x"
type textarea "promo code 350ff does not work, o"
type textarea "x"
type textarea "promo code 350ff does not work,"
type textarea "x"
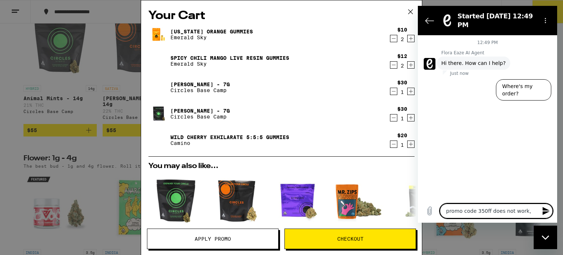
type textarea "promo code 350ff does not work,"
type textarea "x"
type textarea "promo code 350ff does not work"
type textarea "x"
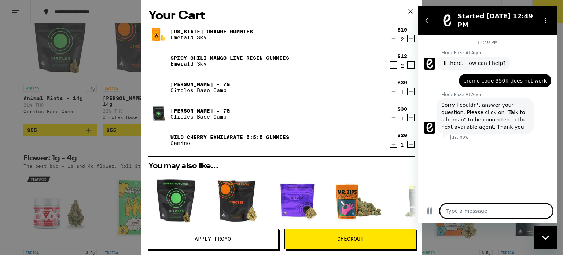
click at [463, 134] on p "Just now" at bounding box center [459, 137] width 19 height 6
click at [469, 212] on textarea at bounding box center [496, 211] width 113 height 15
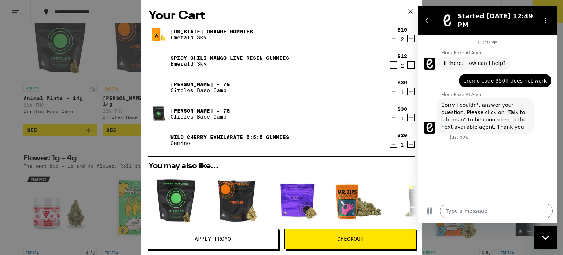
click at [466, 134] on p "Just now" at bounding box center [459, 137] width 19 height 6
click at [506, 112] on span "Sorry I couldn't answer your question. Please click on "Talk to a human" to be …" at bounding box center [486, 115] width 88 height 29
click at [429, 122] on figure at bounding box center [430, 128] width 12 height 12
click at [461, 134] on p "Just now" at bounding box center [459, 137] width 19 height 6
click at [482, 105] on span "Sorry I couldn't answer your question. Please click on "Talk to a human" to be …" at bounding box center [486, 115] width 88 height 29
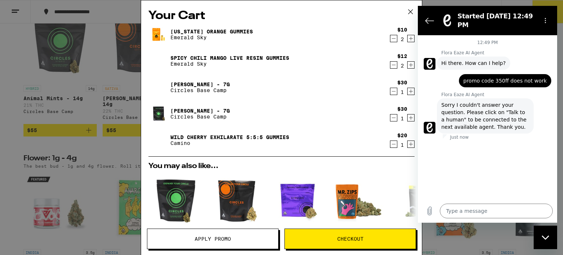
click at [549, 238] on icon "Close messaging window" at bounding box center [546, 237] width 8 height 5
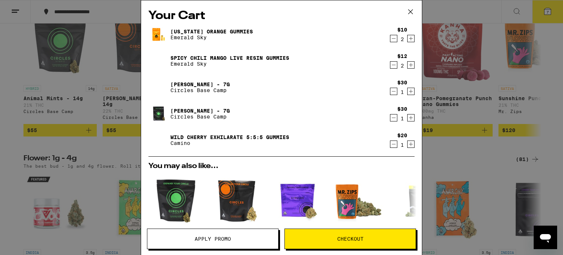
click at [549, 238] on icon "Open messaging window" at bounding box center [545, 238] width 11 height 9
type textarea "x"
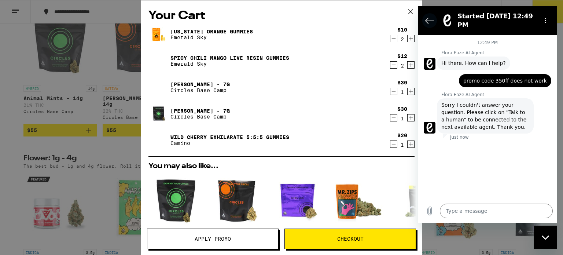
click at [425, 13] on button "Back to the conversation list" at bounding box center [429, 20] width 15 height 15
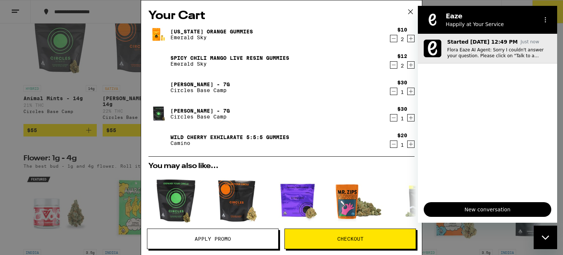
click at [509, 57] on p "Flora Eaze AI Agent: Sorry I couldn't answer your question. Please click on "Ta…" at bounding box center [499, 53] width 104 height 12
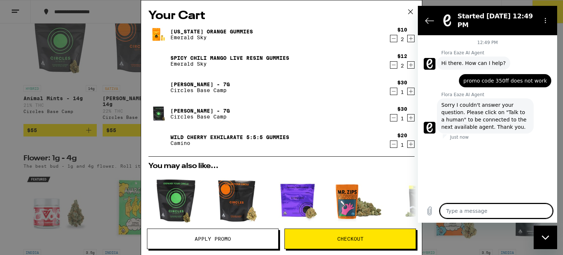
click at [476, 211] on textarea at bounding box center [496, 211] width 113 height 15
type textarea "w"
type textarea "x"
type textarea "wh"
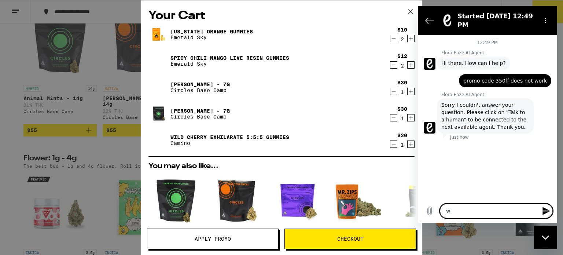
type textarea "x"
type textarea "whe"
type textarea "x"
type textarea "wher"
type textarea "x"
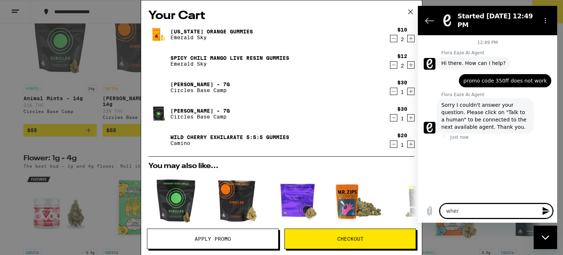
type textarea "where"
type textarea "x"
type textarea "where"
type textarea "x"
type textarea "where i"
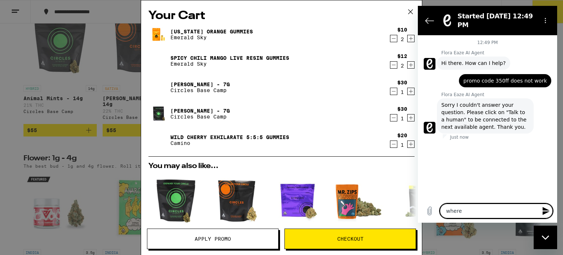
type textarea "x"
type textarea "where is"
type textarea "x"
type textarea "where is"
type textarea "x"
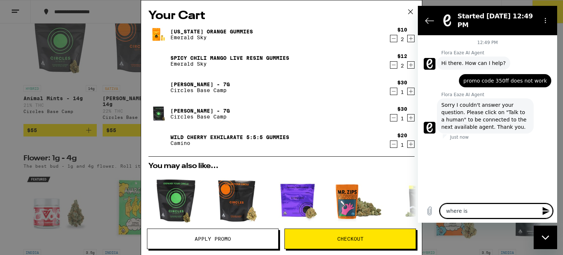
type textarea "where is t"
type textarea "x"
type textarea "where is ta"
type textarea "x"
type textarea "where is tal"
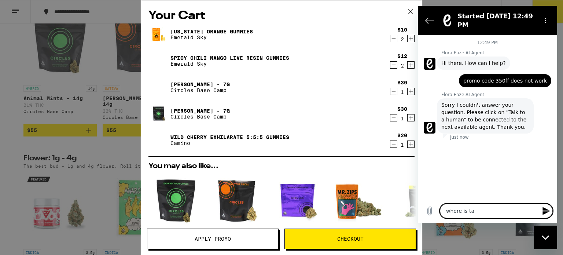
type textarea "x"
type textarea "where is talk"
type textarea "x"
type textarea "where is talk"
type textarea "x"
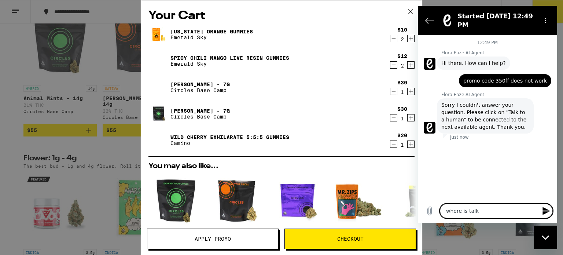
type textarea "where is talk t"
type textarea "x"
type textarea "where is talk to"
type textarea "x"
type textarea "where is talk to"
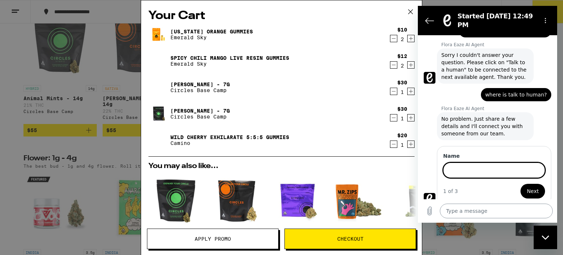
scroll to position [50, 0]
click at [472, 163] on input "Name" at bounding box center [494, 170] width 102 height 15
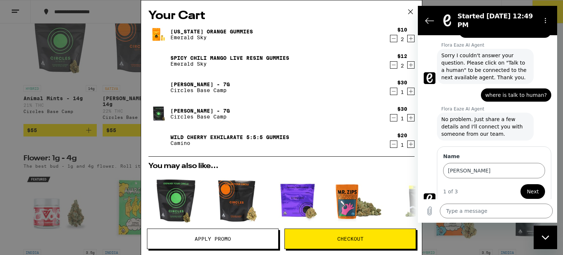
click at [531, 188] on span "Next" at bounding box center [533, 191] width 12 height 9
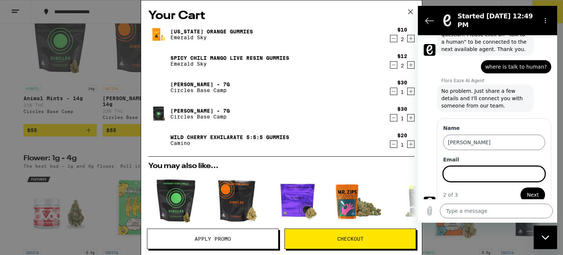
scroll to position [81, 0]
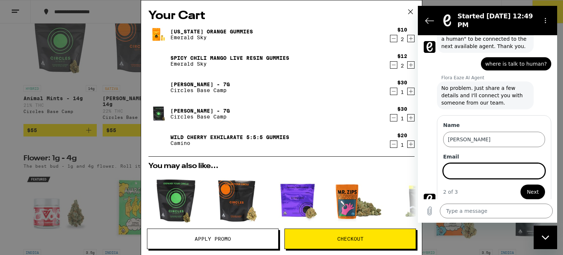
click at [487, 164] on input "Email" at bounding box center [494, 170] width 102 height 15
click at [527, 187] on span "Next" at bounding box center [533, 191] width 12 height 9
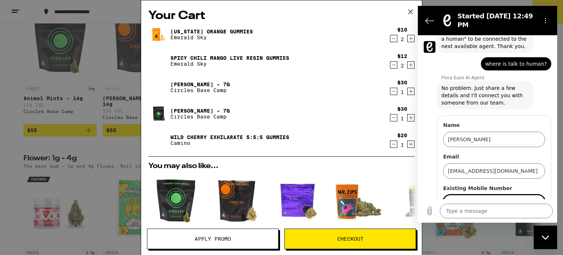
scroll to position [112, 0]
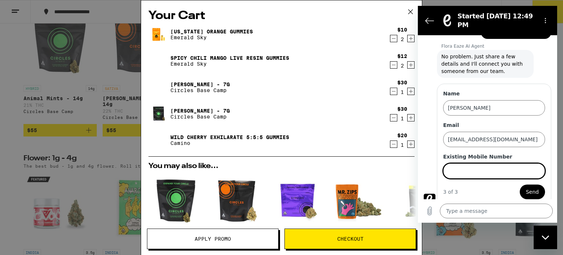
click at [479, 163] on input "Existing Mobile Number" at bounding box center [494, 170] width 102 height 15
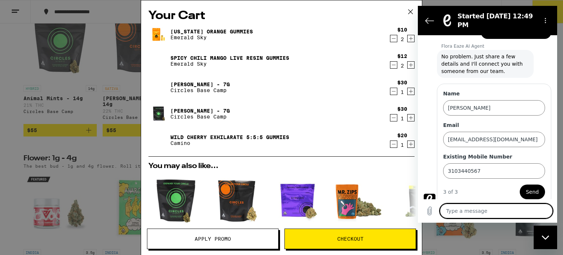
click at [484, 216] on textarea at bounding box center [496, 211] width 113 height 15
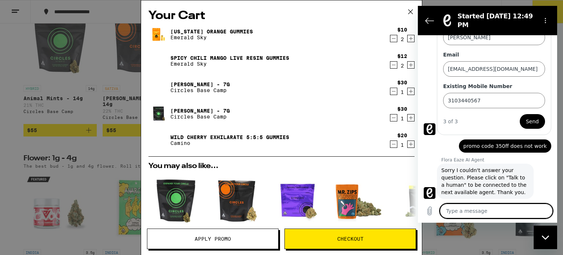
scroll to position [184, 0]
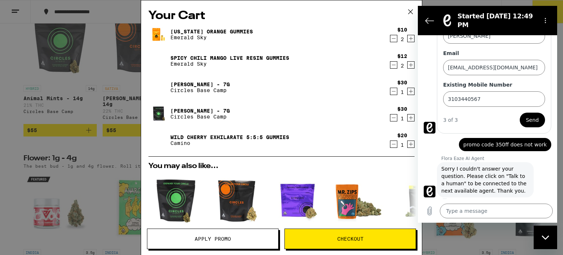
drag, startPoint x: 650, startPoint y: 248, endPoint x: 480, endPoint y: 190, distance: 179.8
click at [549, 237] on icon "Close messaging window" at bounding box center [546, 237] width 8 height 5
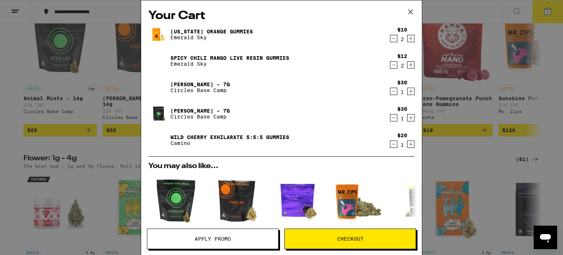
click at [549, 237] on icon "Open messaging window" at bounding box center [545, 238] width 11 height 9
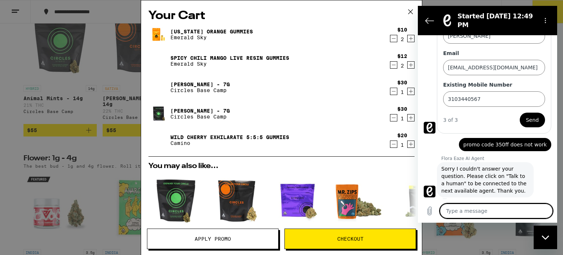
click at [469, 214] on textarea at bounding box center [496, 211] width 113 height 15
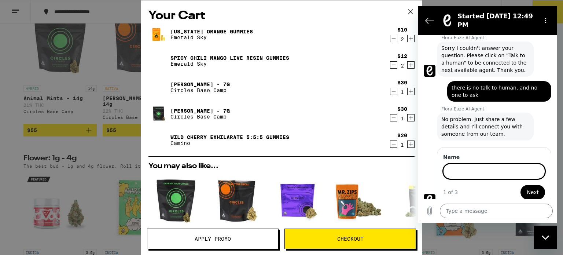
scroll to position [304, 0]
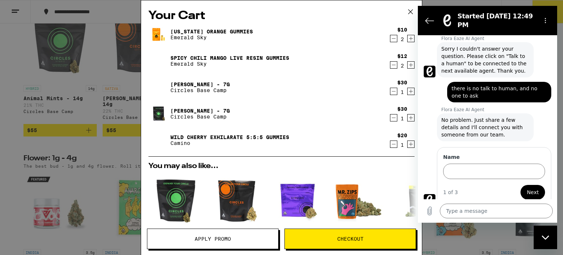
click at [529, 188] on span "Next" at bounding box center [533, 192] width 12 height 9
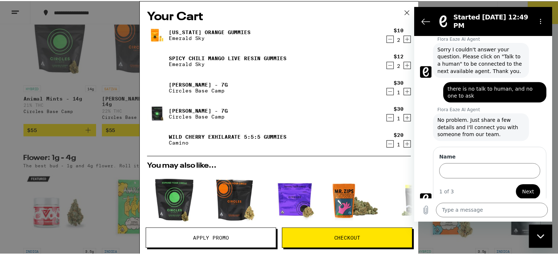
scroll to position [313, 0]
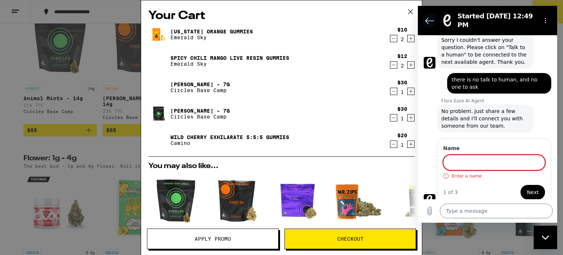
click at [425, 17] on icon "Back to the conversation list" at bounding box center [429, 20] width 9 height 9
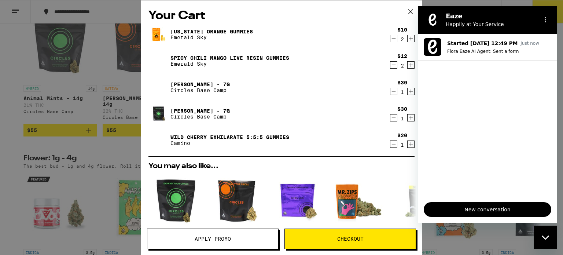
click at [211, 239] on span "Apply Promo" at bounding box center [213, 238] width 36 height 5
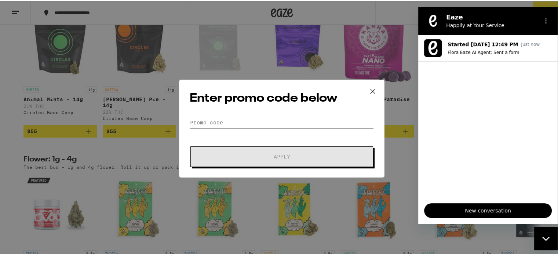
click at [263, 118] on input "Promo Code" at bounding box center [282, 121] width 184 height 11
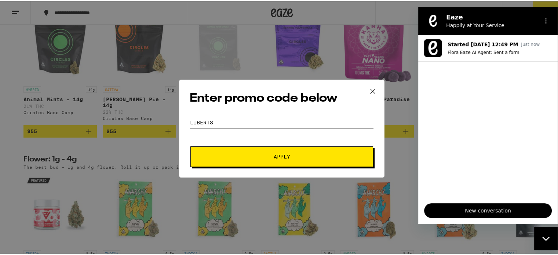
click at [190, 145] on button "Apply" at bounding box center [281, 155] width 183 height 21
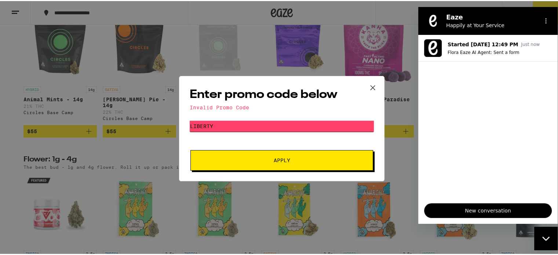
click at [190, 149] on button "Apply" at bounding box center [281, 159] width 183 height 21
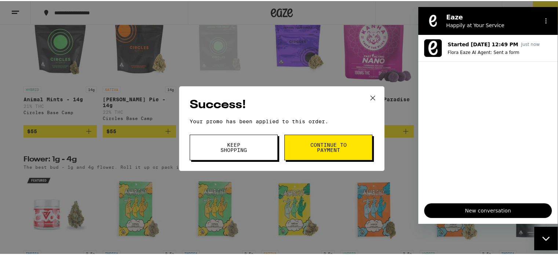
click at [318, 146] on span "Continue to payment" at bounding box center [328, 146] width 37 height 10
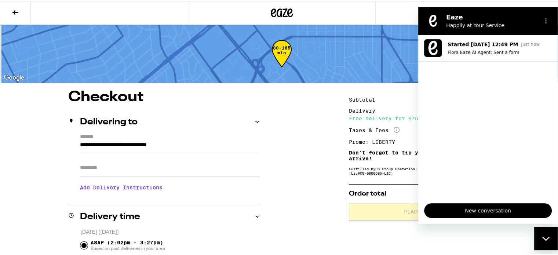
drag, startPoint x: 541, startPoint y: 238, endPoint x: 559, endPoint y: 228, distance: 20.6
click at [557, 228] on html at bounding box center [545, 238] width 23 height 23
click at [546, 239] on icon "Close messaging window" at bounding box center [545, 238] width 7 height 4
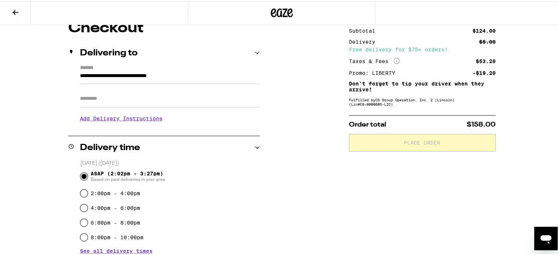
scroll to position [21, 0]
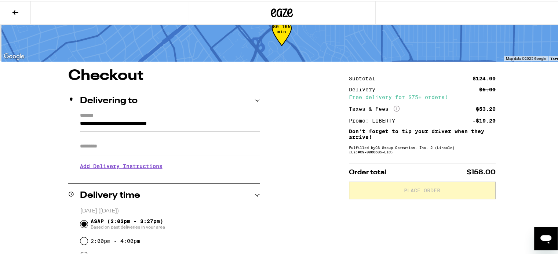
click at [142, 145] on input "Apt/Suite" at bounding box center [170, 145] width 180 height 18
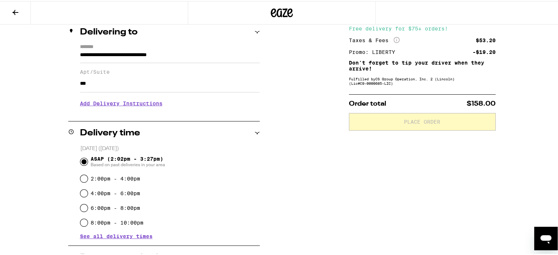
scroll to position [0, 0]
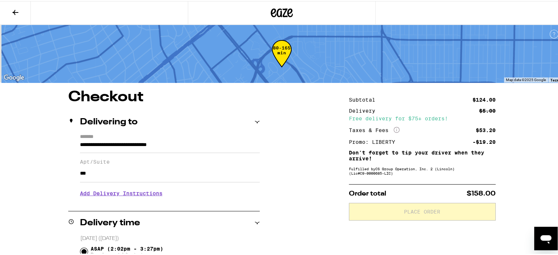
click at [14, 11] on icon at bounding box center [15, 11] width 6 height 5
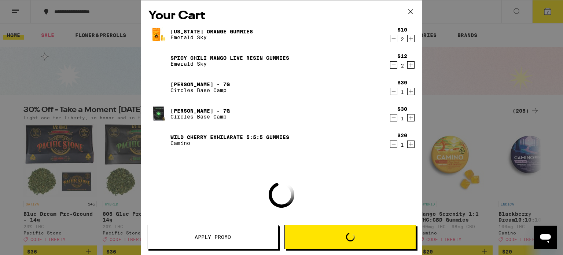
click at [217, 239] on span "Apply Promo" at bounding box center [213, 236] width 36 height 5
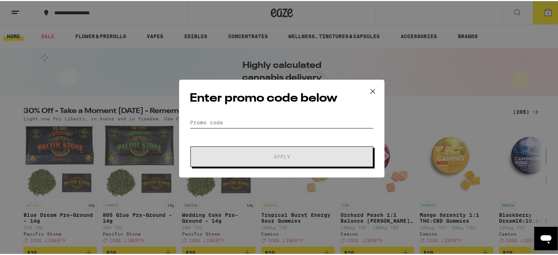
drag, startPoint x: 249, startPoint y: 119, endPoint x: 254, endPoint y: 121, distance: 5.3
click at [254, 121] on input "Promo Code" at bounding box center [282, 121] width 184 height 11
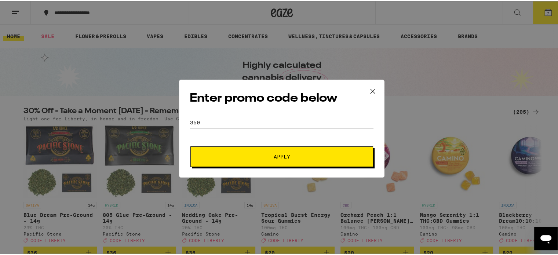
click at [279, 161] on button "Apply" at bounding box center [281, 155] width 183 height 21
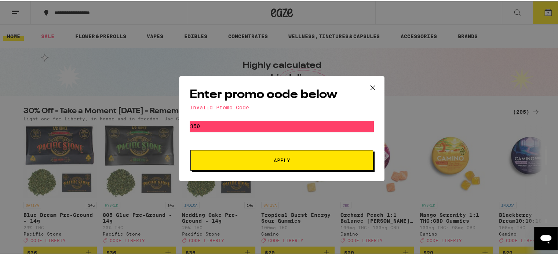
click at [245, 126] on input "350" at bounding box center [282, 125] width 184 height 11
click at [258, 162] on span "Apply" at bounding box center [282, 159] width 132 height 5
click at [370, 87] on icon at bounding box center [372, 86] width 4 height 4
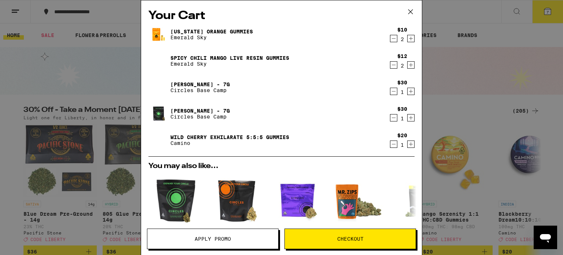
click at [391, 118] on icon "Decrement" at bounding box center [394, 117] width 7 height 9
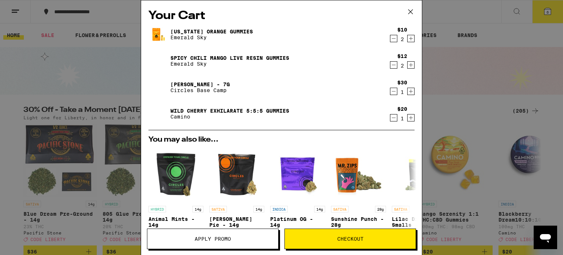
click at [391, 92] on icon "Decrement" at bounding box center [394, 91] width 7 height 9
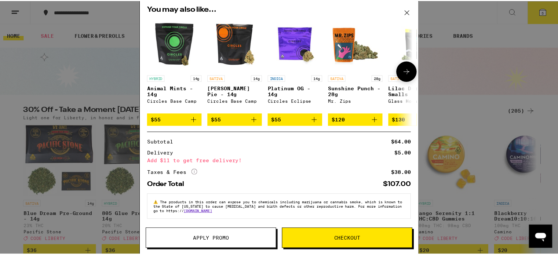
scroll to position [109, 0]
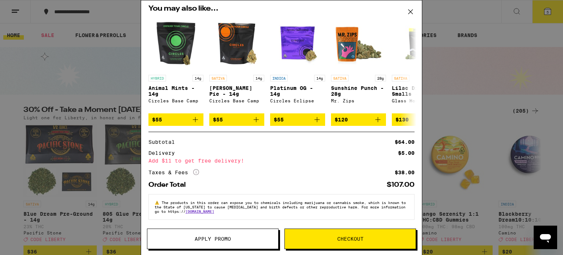
click at [262, 243] on button "Apply Promo" at bounding box center [213, 238] width 132 height 21
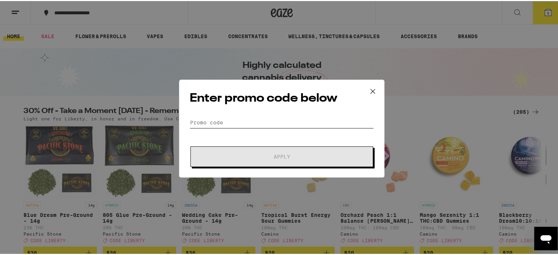
click at [263, 122] on input "Promo Code" at bounding box center [282, 121] width 184 height 11
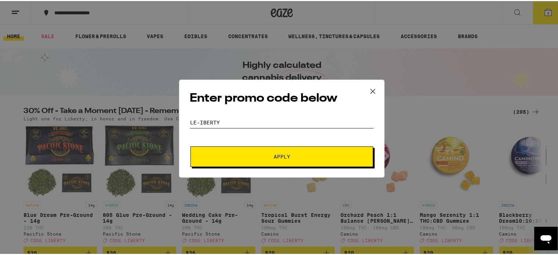
drag, startPoint x: 195, startPoint y: 122, endPoint x: 210, endPoint y: 123, distance: 14.7
click at [210, 123] on input "le-iberty" at bounding box center [282, 121] width 184 height 11
click at [196, 121] on input "le-iberty" at bounding box center [282, 121] width 184 height 11
click at [232, 161] on button "Apply" at bounding box center [281, 155] width 183 height 21
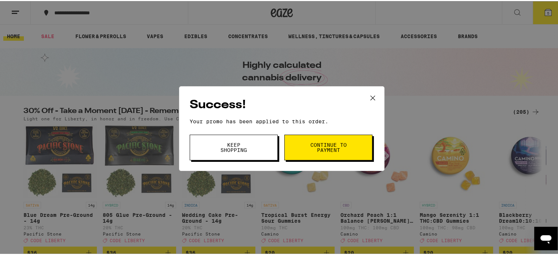
click at [322, 150] on span "Continue to payment" at bounding box center [328, 146] width 37 height 10
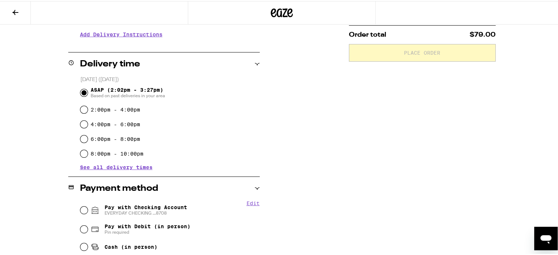
scroll to position [158, 0]
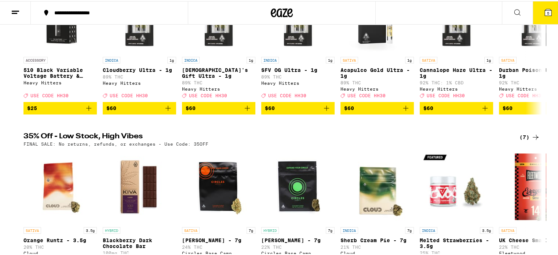
scroll to position [293, 0]
